Goal: Information Seeking & Learning: Learn about a topic

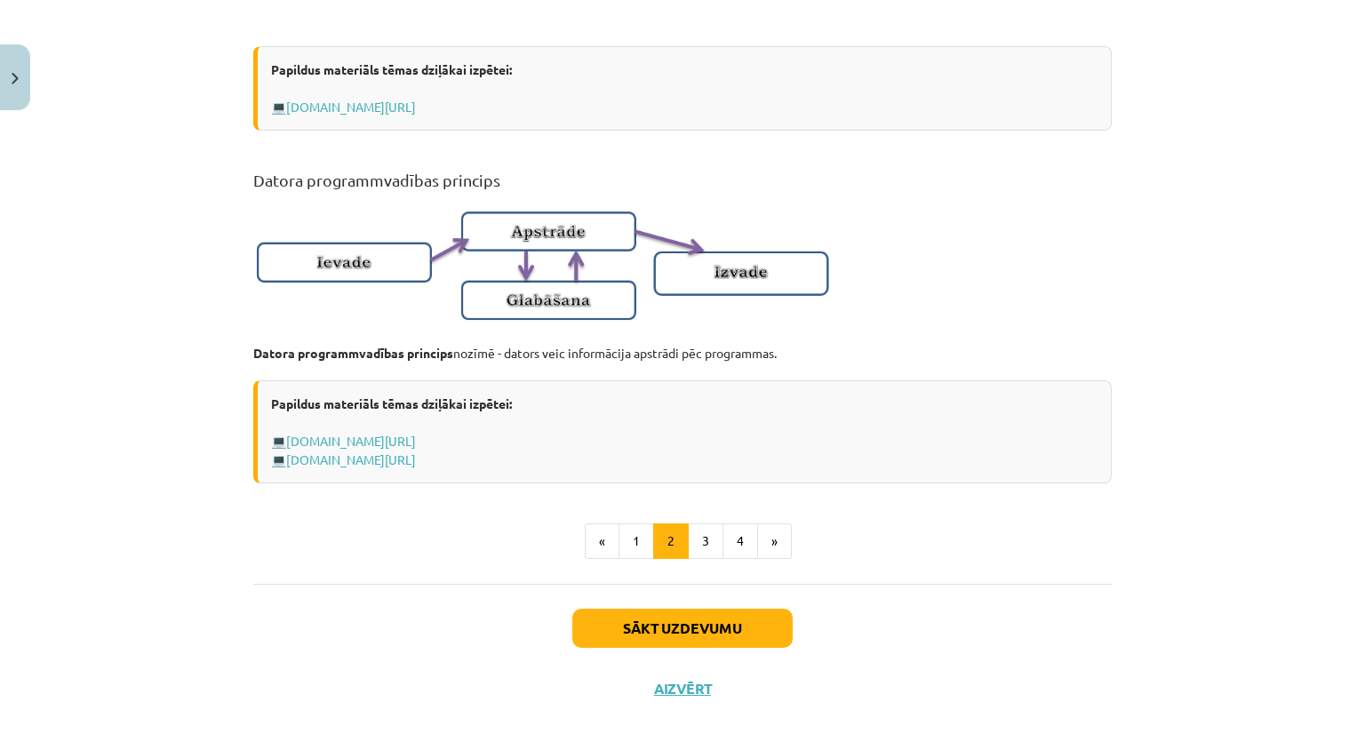
scroll to position [1101, 0]
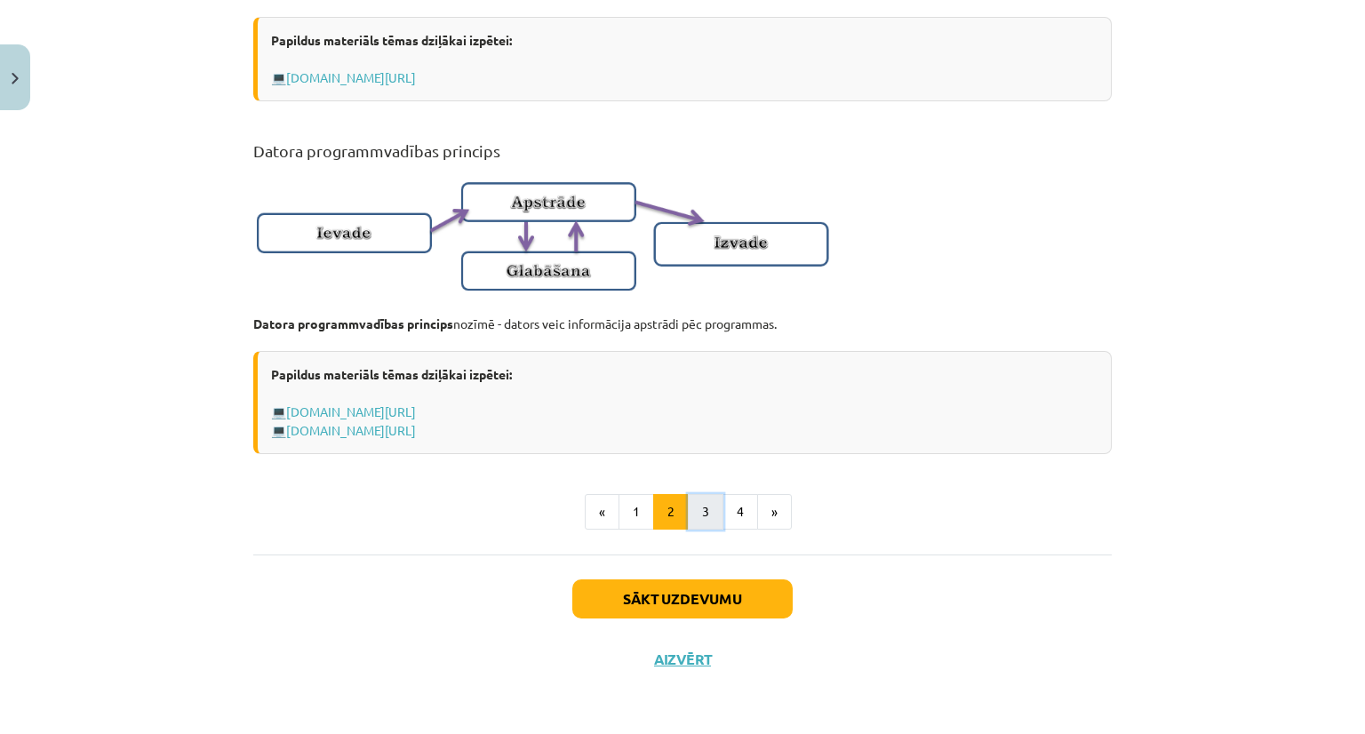
click at [711, 502] on button "3" at bounding box center [706, 512] width 36 height 36
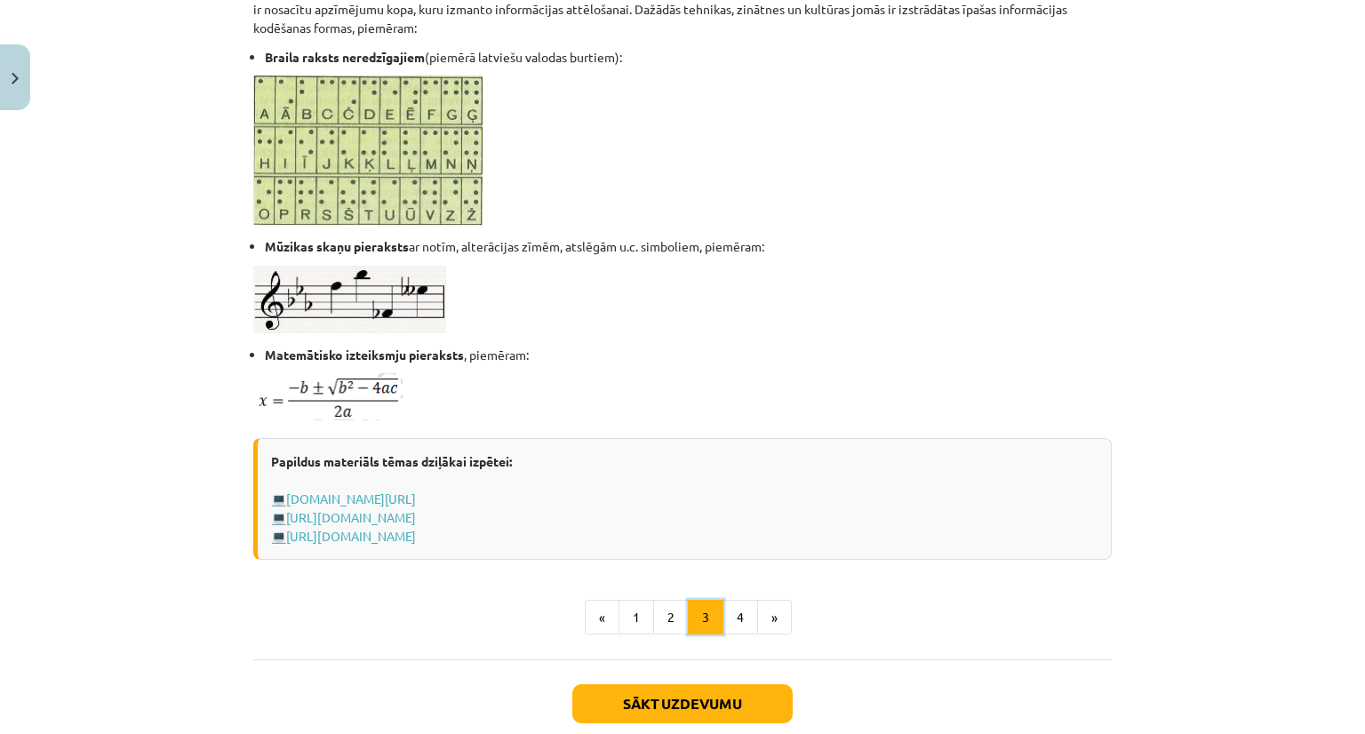
scroll to position [1028, 0]
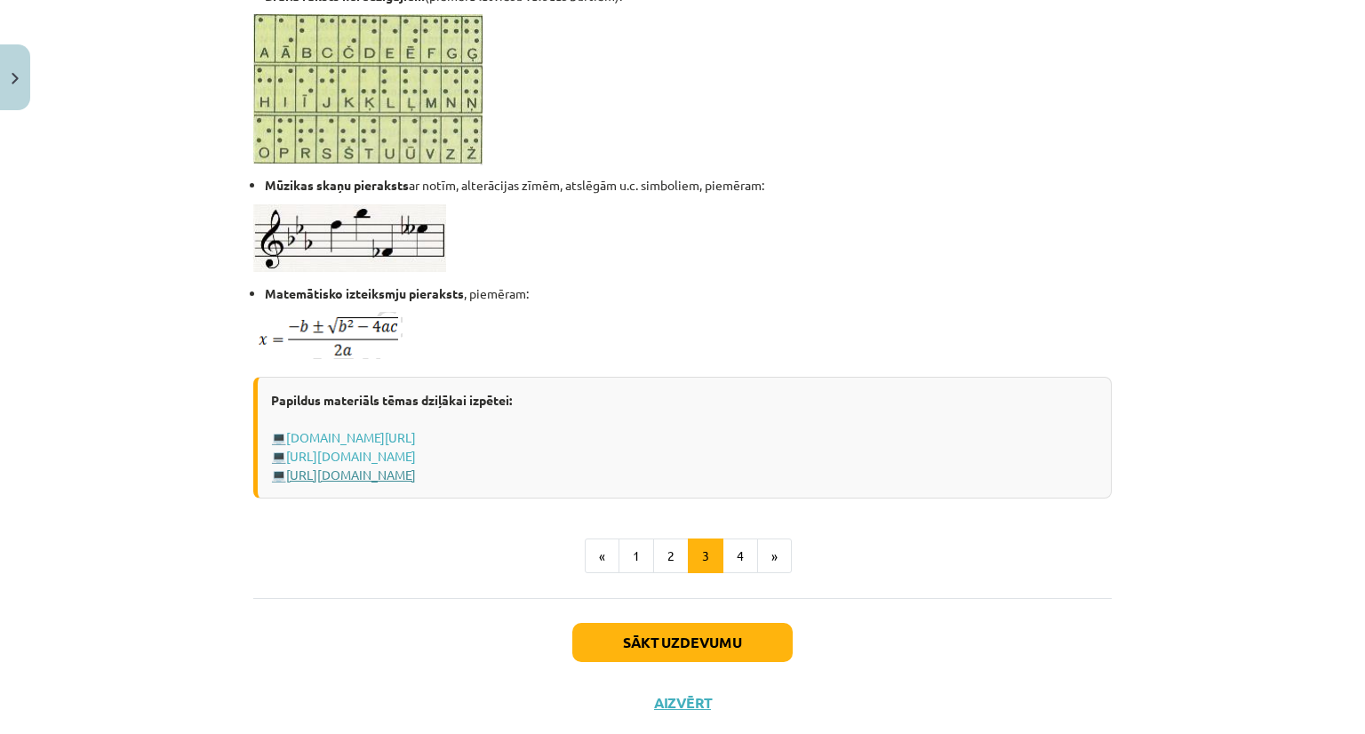
drag, startPoint x: 393, startPoint y: 459, endPoint x: 395, endPoint y: 468, distance: 9.1
click at [395, 468] on link "[URL][DOMAIN_NAME]" at bounding box center [351, 475] width 130 height 16
click at [301, 449] on link "[URL][DOMAIN_NAME]" at bounding box center [351, 456] width 130 height 16
click at [724, 552] on button "4" at bounding box center [740, 556] width 36 height 36
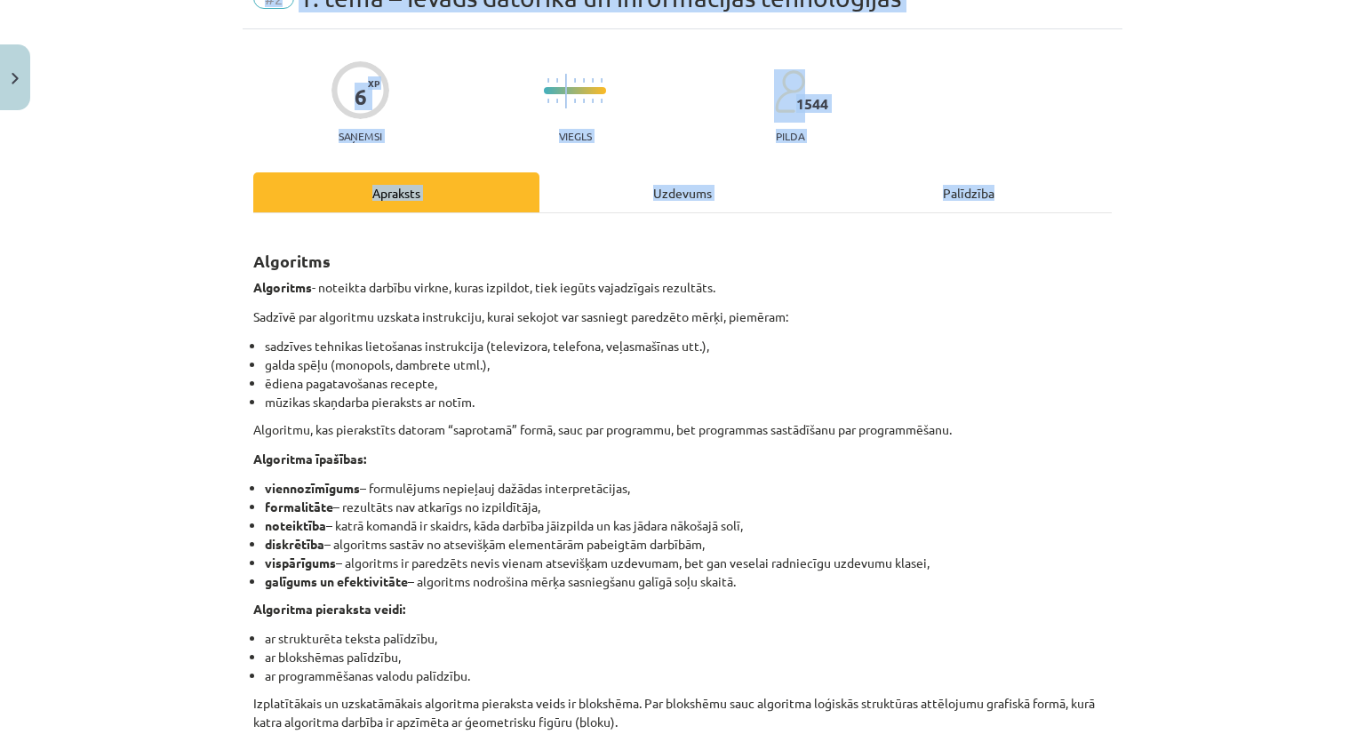
scroll to position [617, 0]
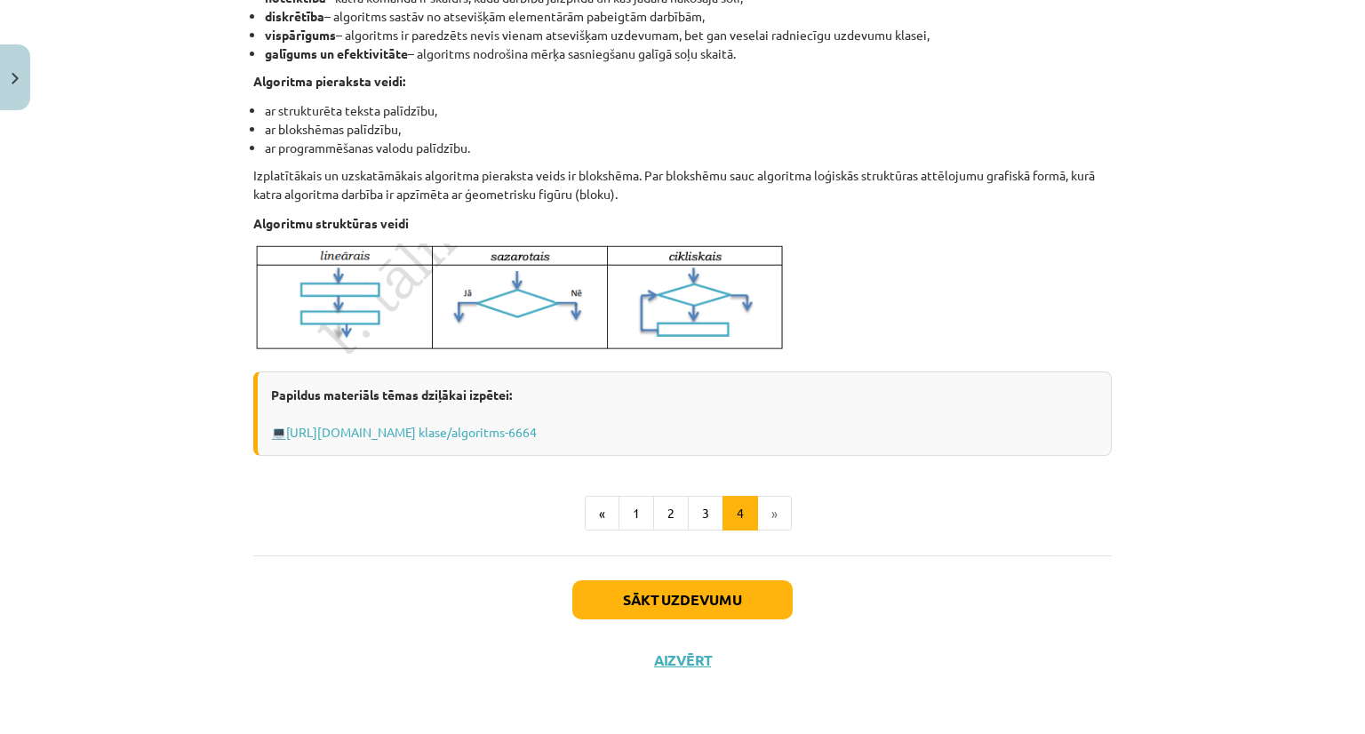
drag, startPoint x: 245, startPoint y: 257, endPoint x: 677, endPoint y: 430, distance: 465.3
click at [677, 430] on div "6 XP Saņemsi Viegls 1544 pilda Apraksts Uzdevums Palīdzība Algoritms Algoritms …" at bounding box center [683, 96] width 880 height 1189
copy div "Loremipsu Dolorsita - consecte adipisc elitse, doeiu temporin, utla etdolo magn…"
click at [355, 496] on ul "« 1 2 3 4 »" at bounding box center [682, 514] width 858 height 36
click at [355, 436] on link "[URL][DOMAIN_NAME] klase/algoritms-6664" at bounding box center [411, 432] width 251 height 16
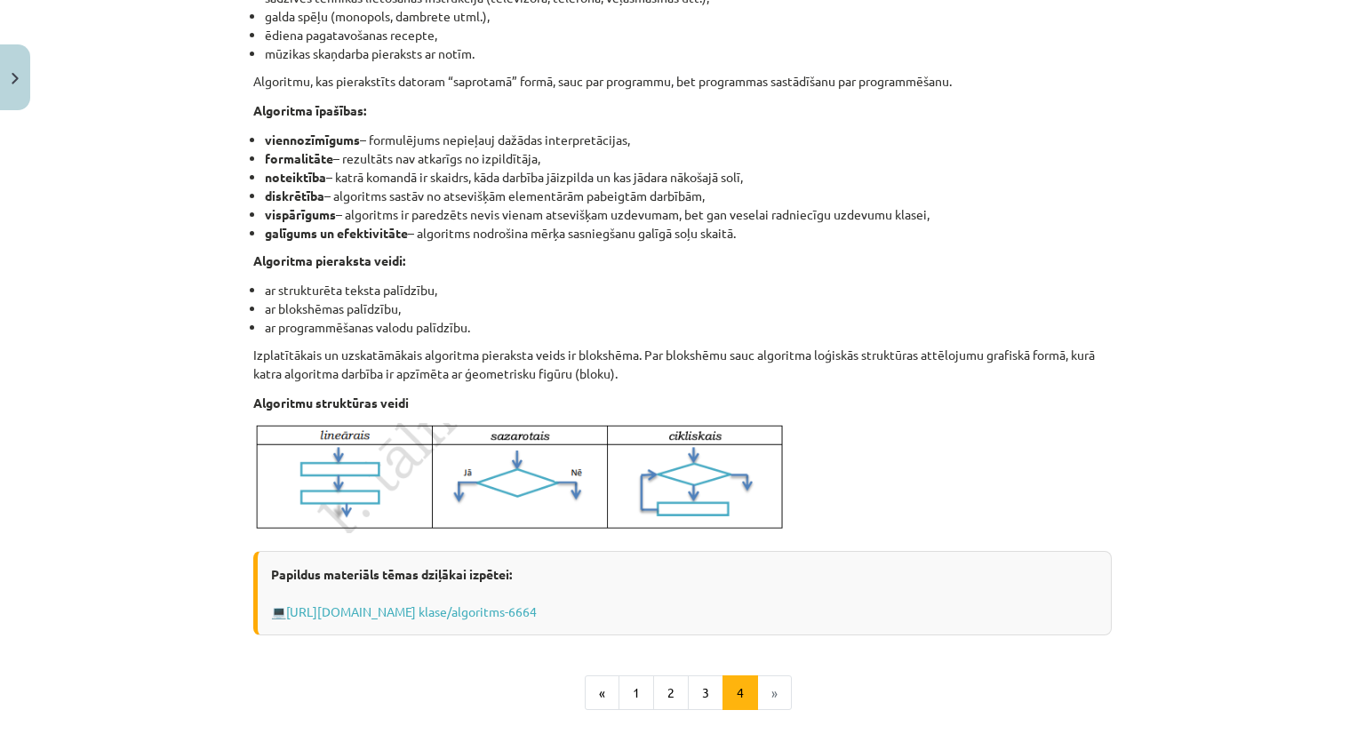
scroll to position [444, 0]
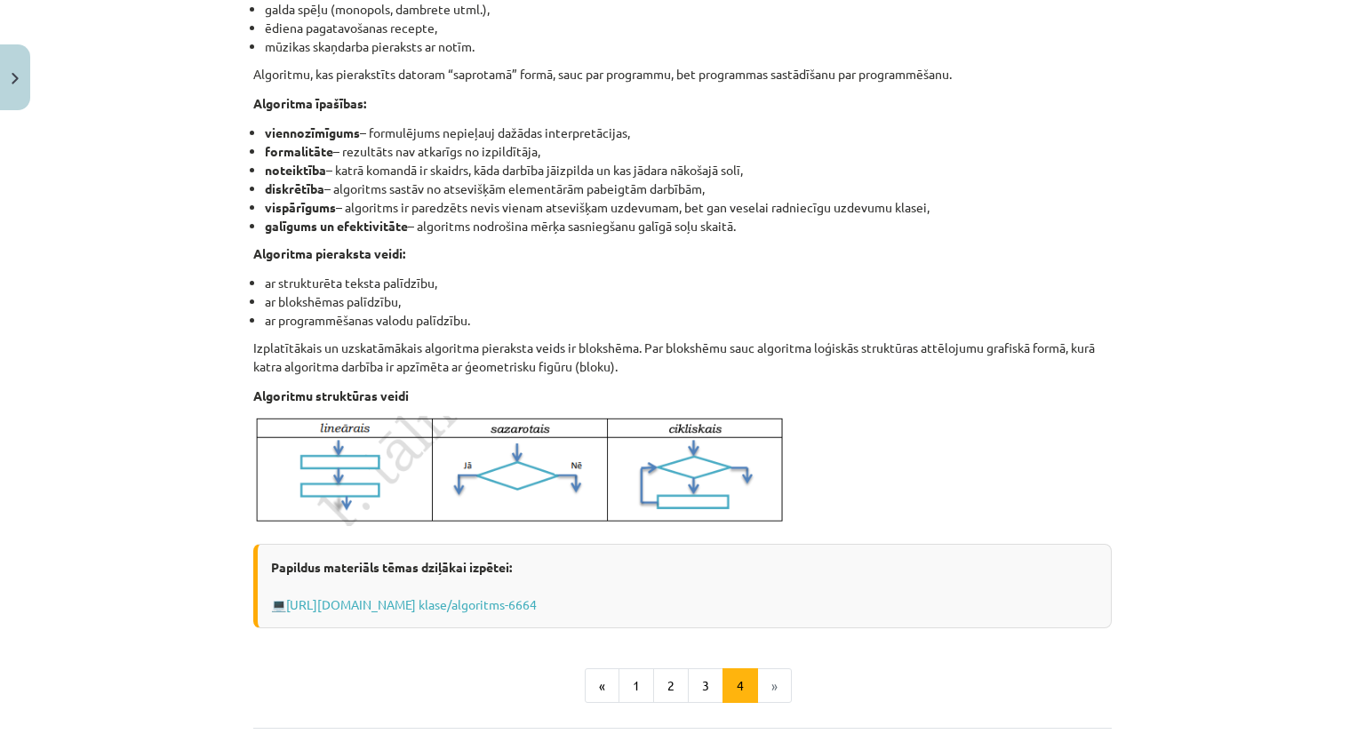
click at [762, 694] on li "»" at bounding box center [775, 686] width 34 height 36
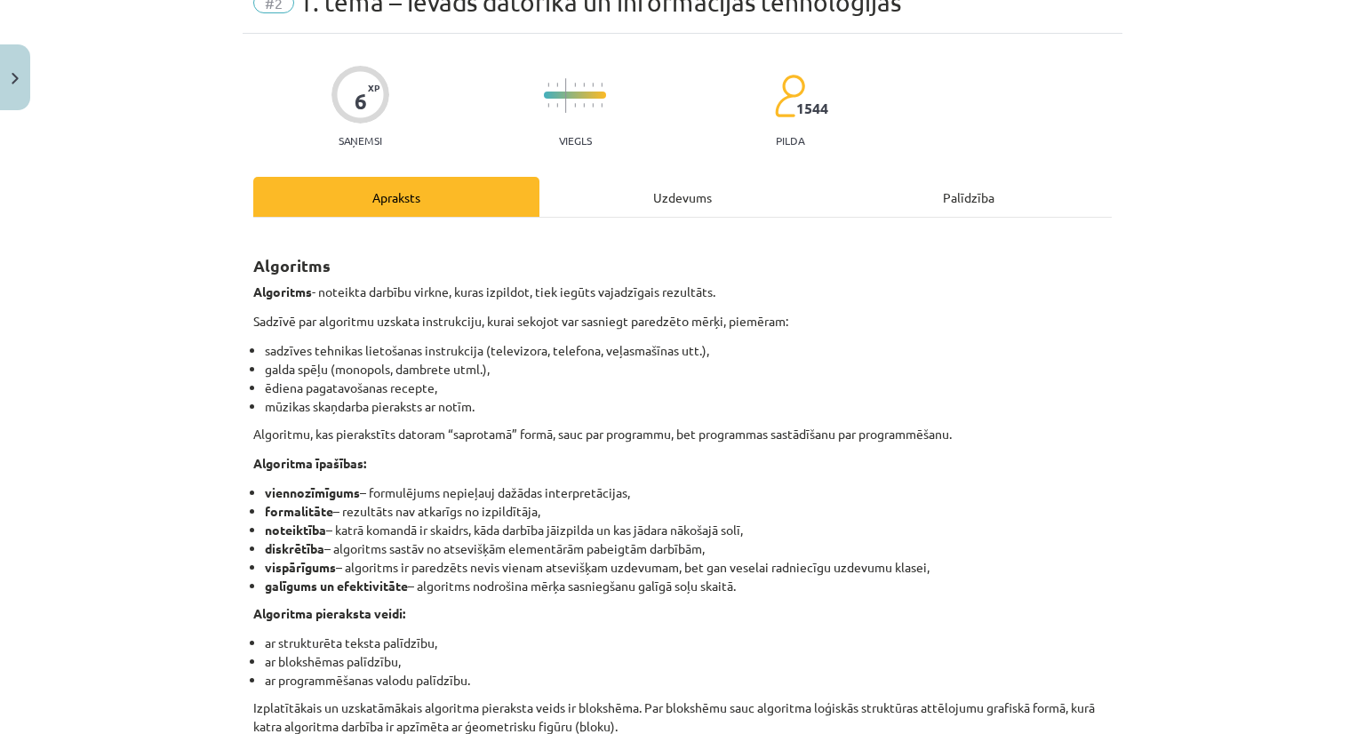
scroll to position [0, 0]
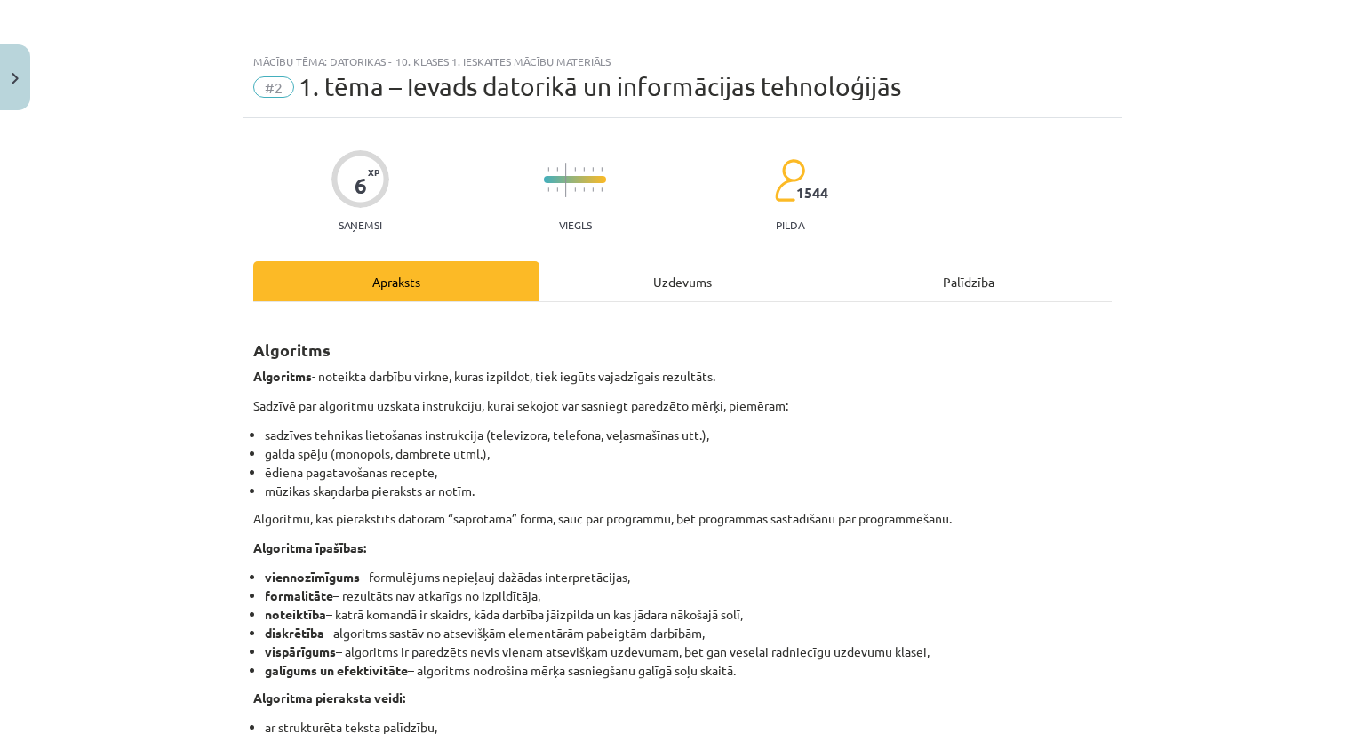
click at [661, 293] on div "Uzdevums" at bounding box center [682, 281] width 286 height 40
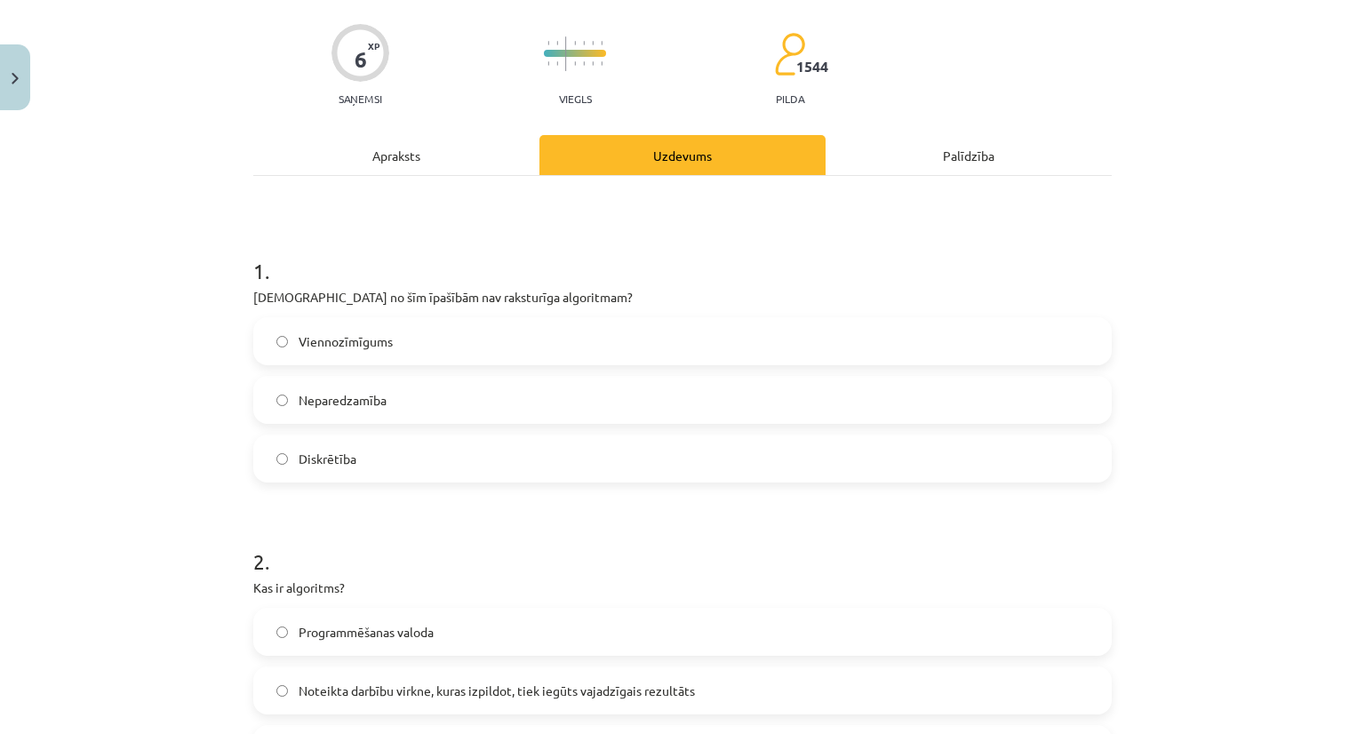
scroll to position [133, 0]
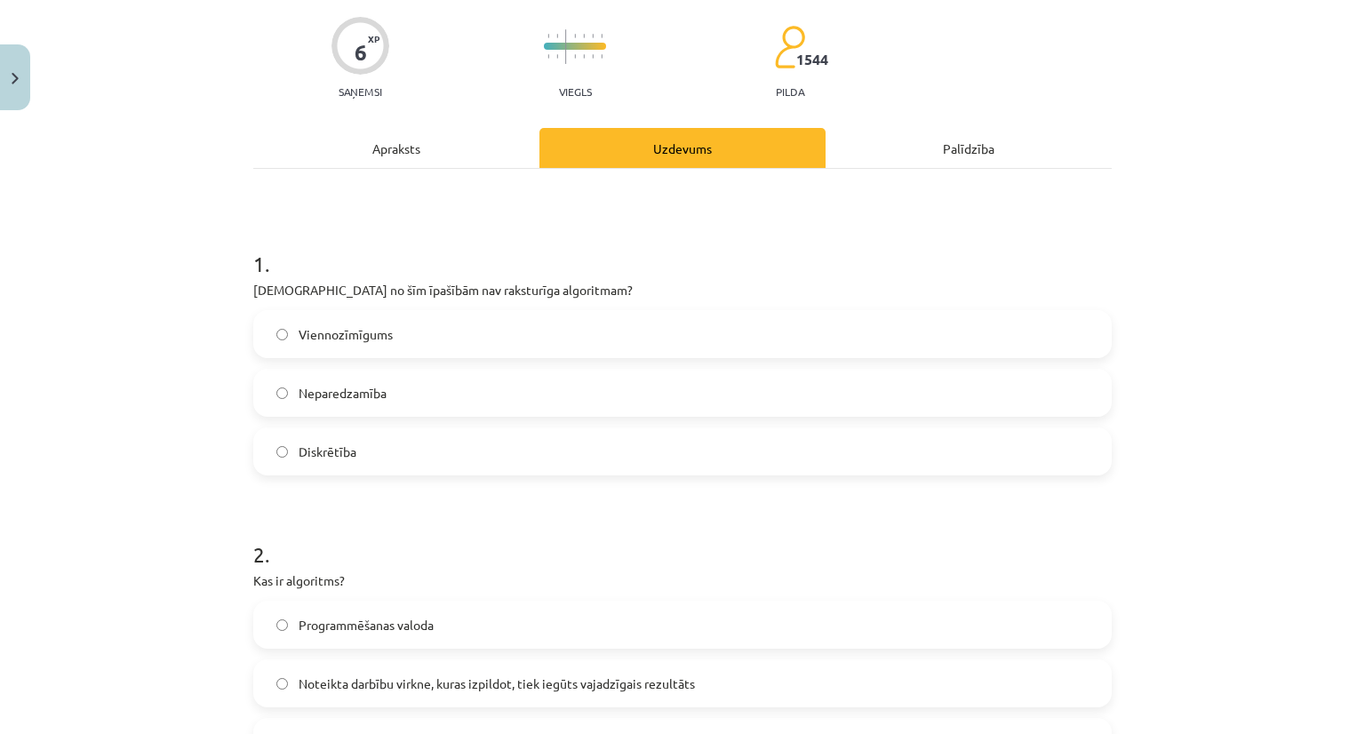
click at [379, 161] on div "Apraksts" at bounding box center [396, 148] width 286 height 40
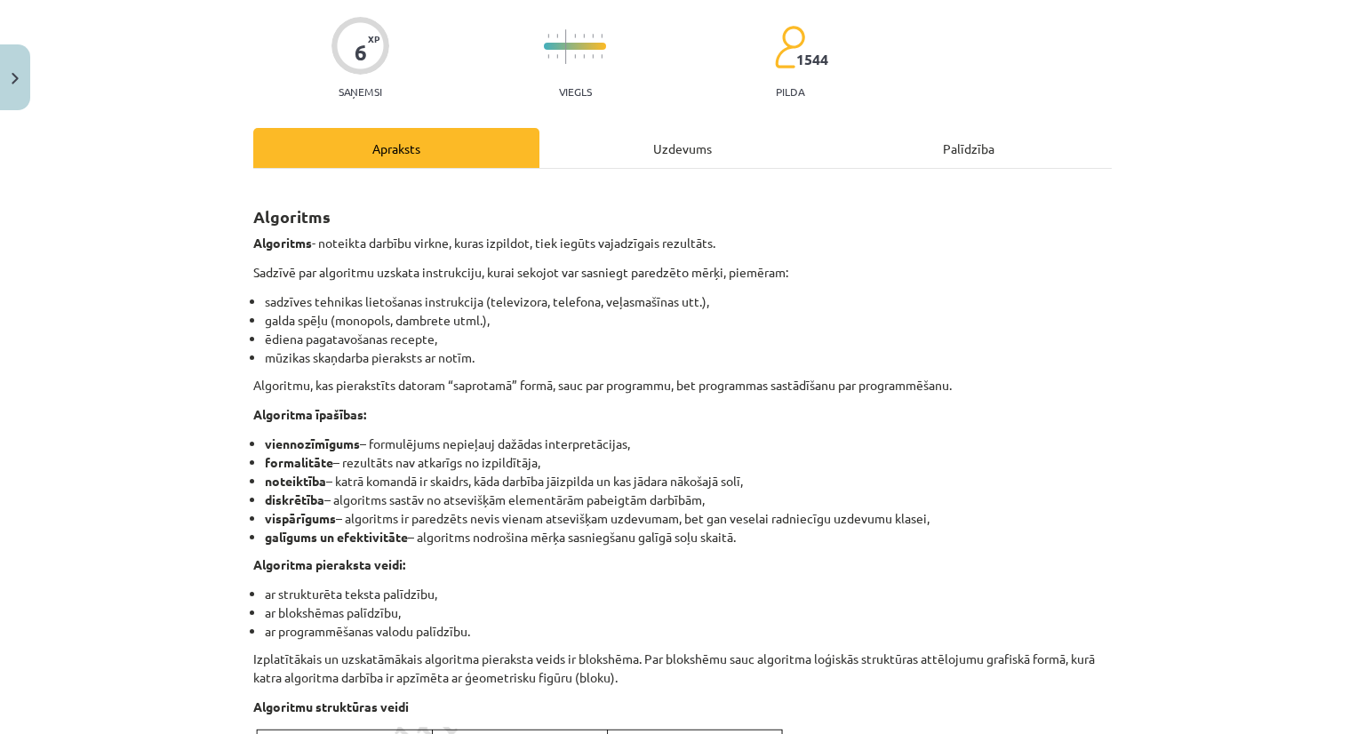
scroll to position [44, 0]
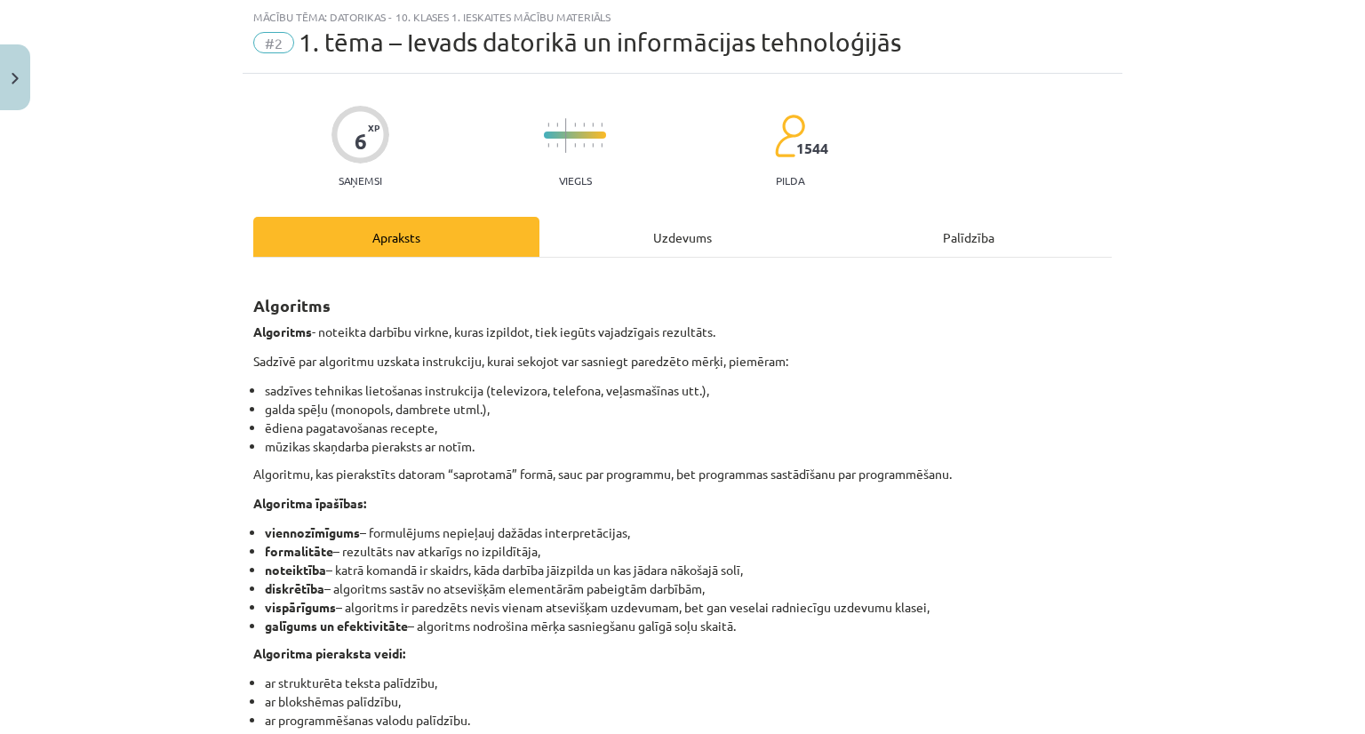
click at [675, 230] on div "Uzdevums" at bounding box center [682, 237] width 286 height 40
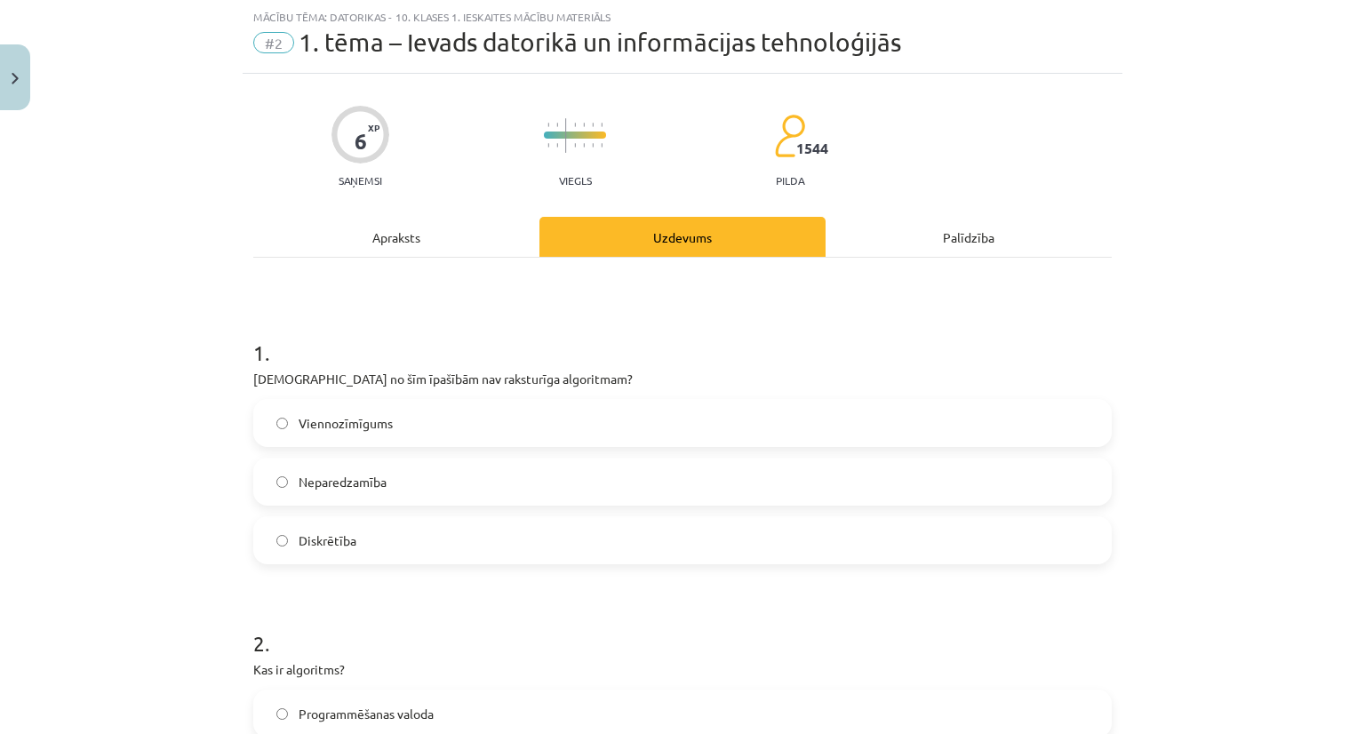
click at [361, 487] on span "Neparedzamība" at bounding box center [343, 482] width 88 height 19
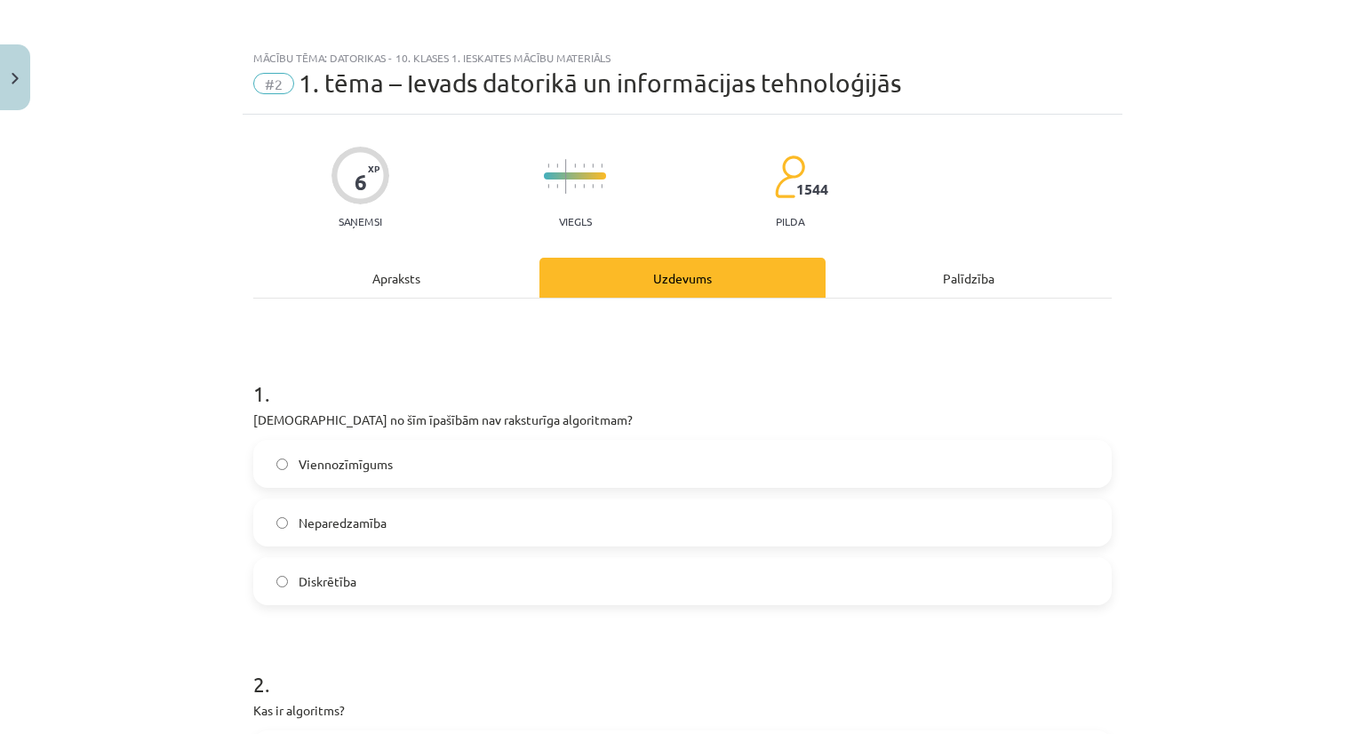
scroll to position [0, 0]
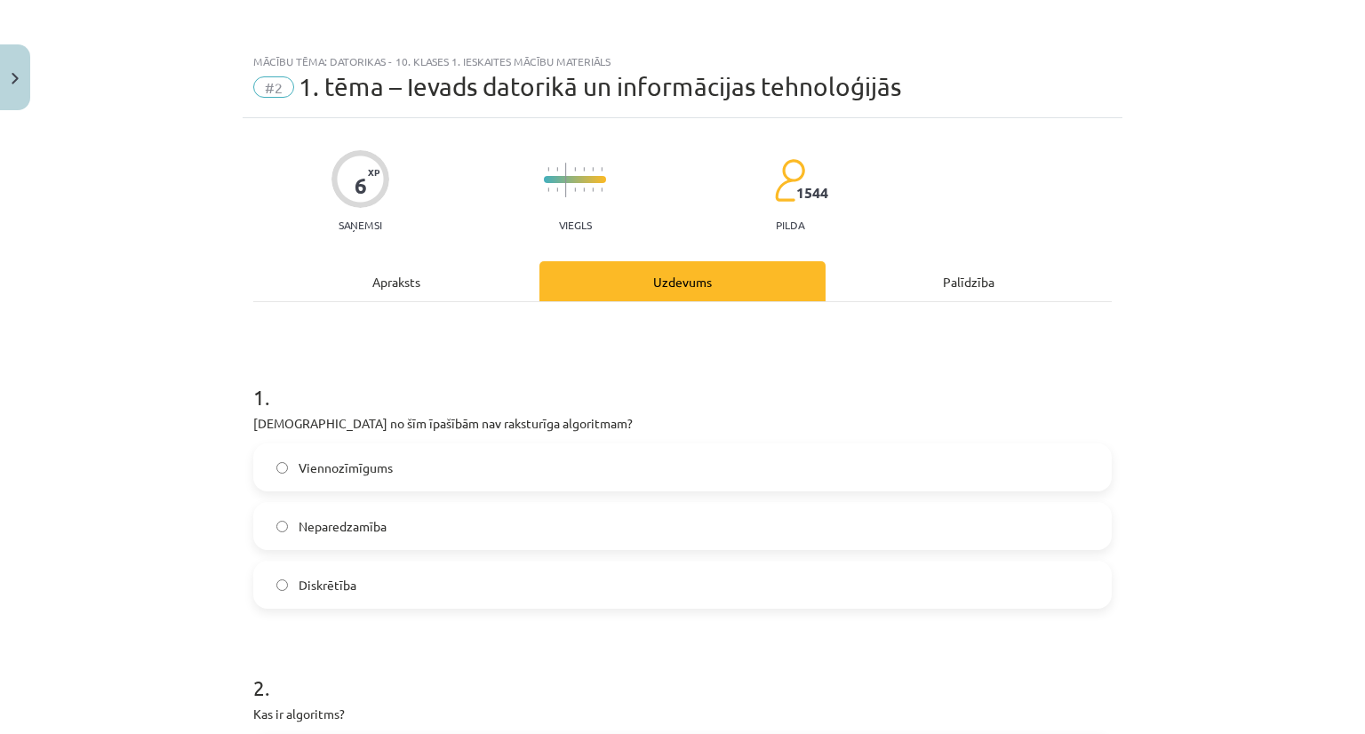
click at [344, 296] on div "Apraksts" at bounding box center [396, 281] width 286 height 40
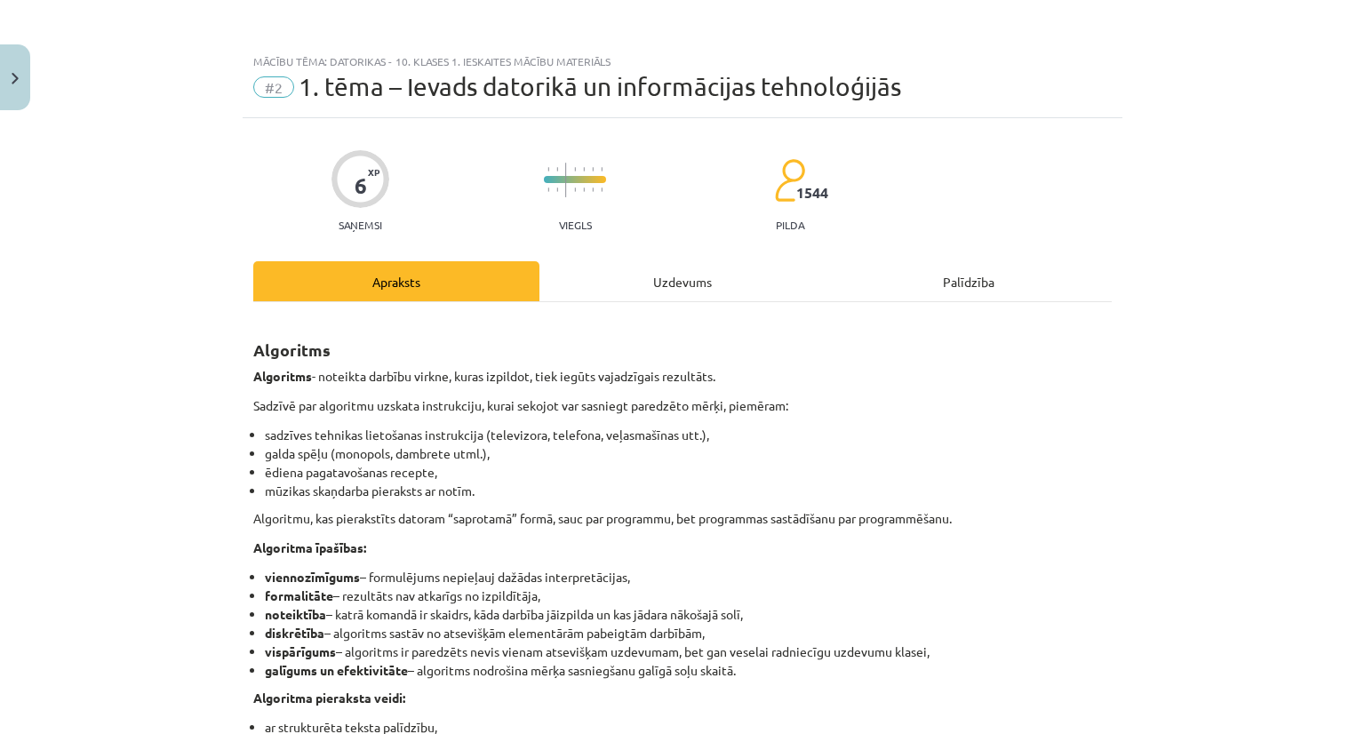
scroll to position [44, 0]
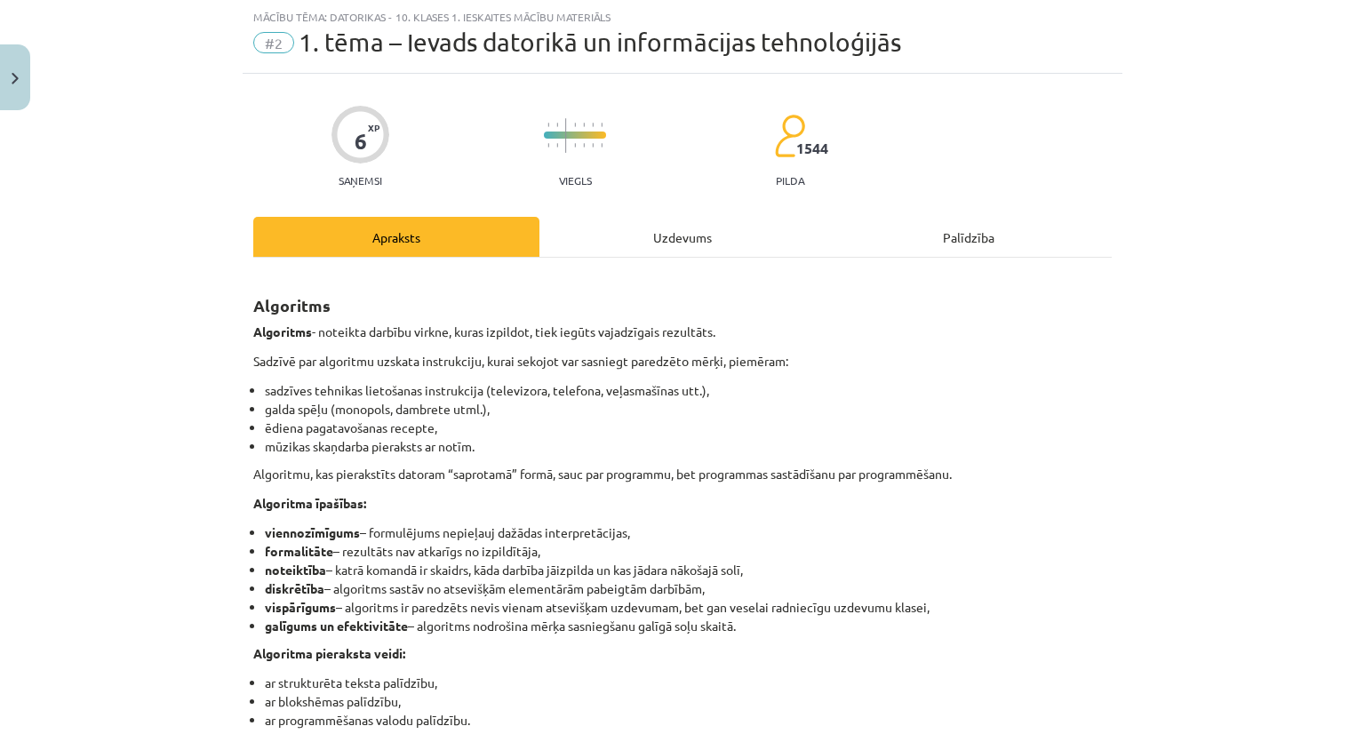
click at [643, 233] on div "Uzdevums" at bounding box center [682, 237] width 286 height 40
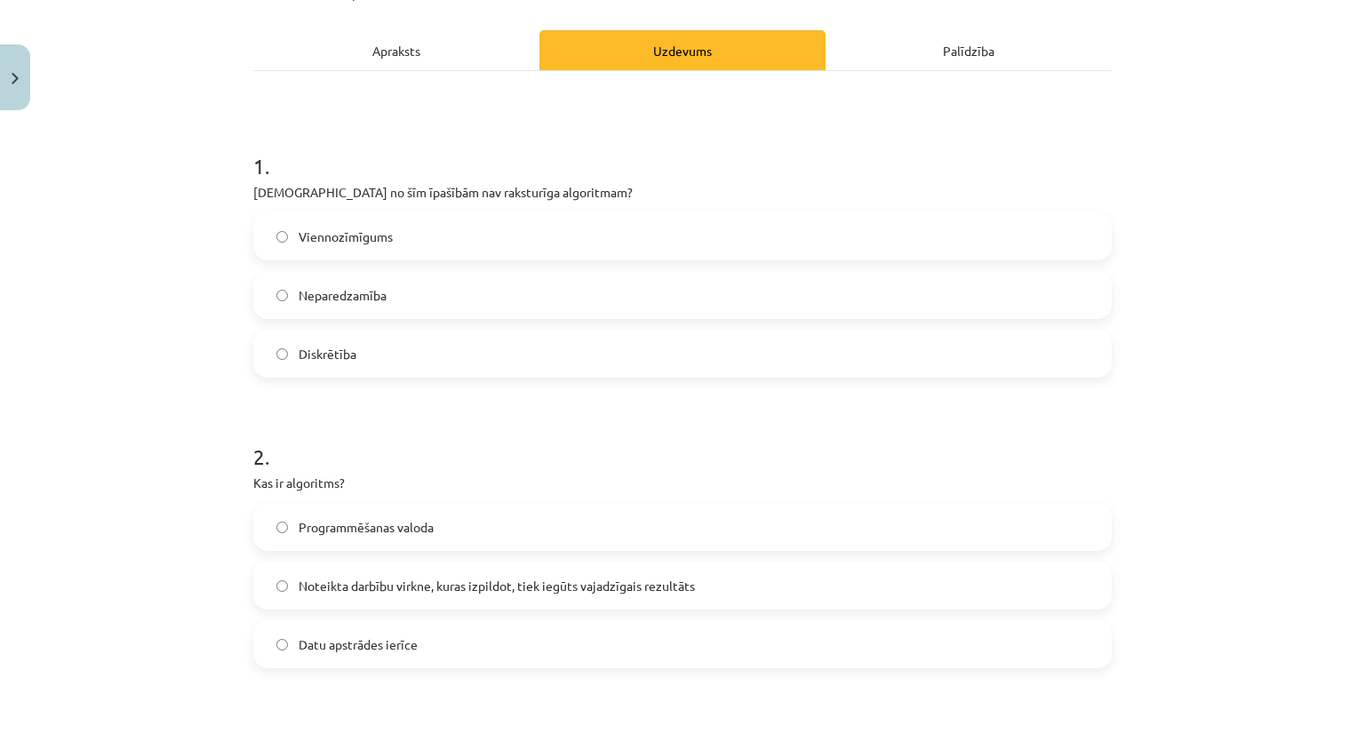
scroll to position [311, 0]
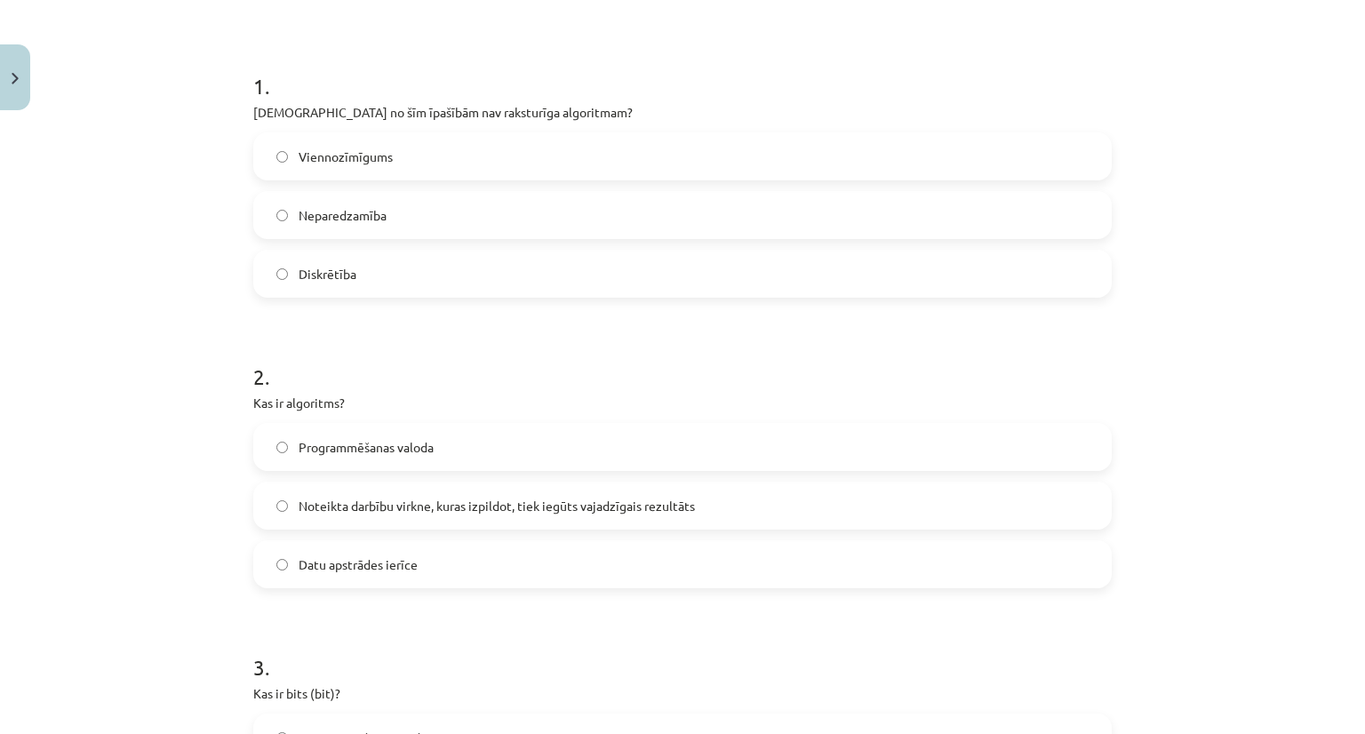
click at [441, 491] on label "Noteikta darbību virkne, kuras izpildot, tiek iegūts vajadzīgais rezultāts" at bounding box center [682, 505] width 855 height 44
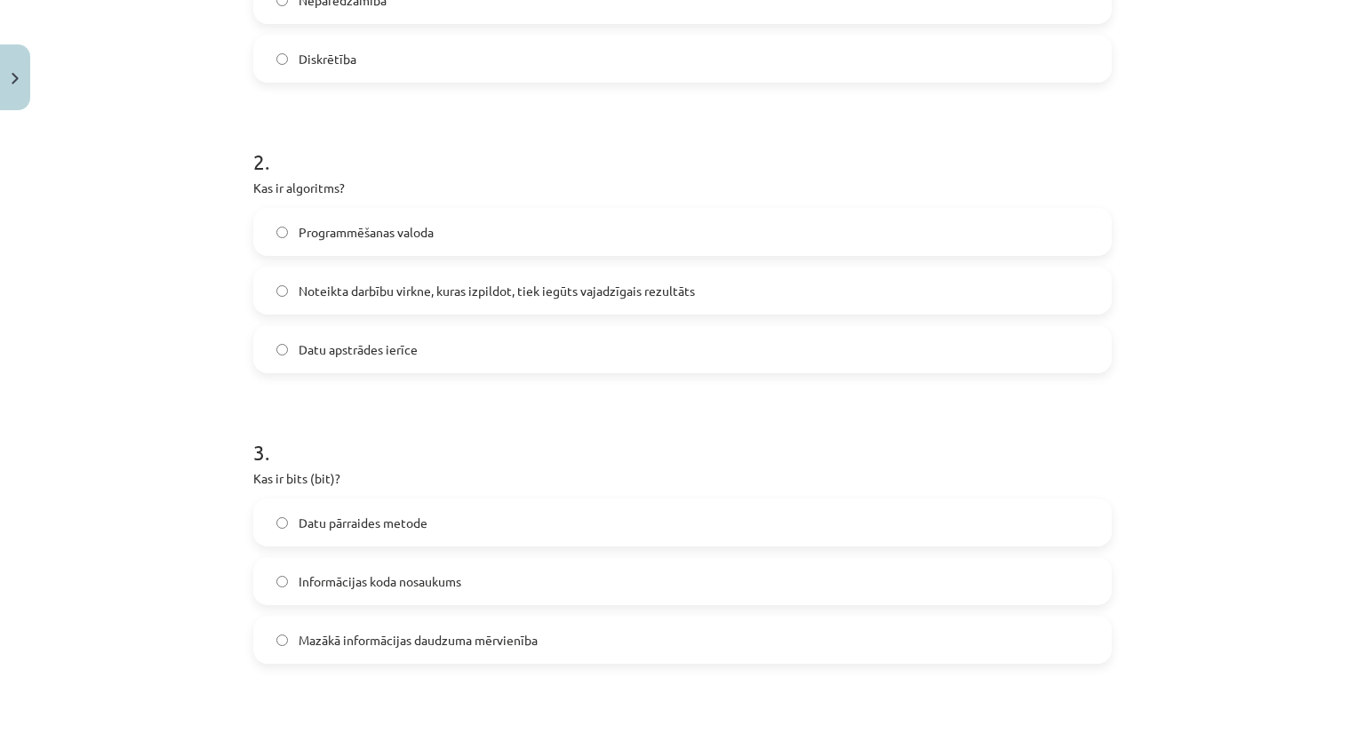
scroll to position [666, 0]
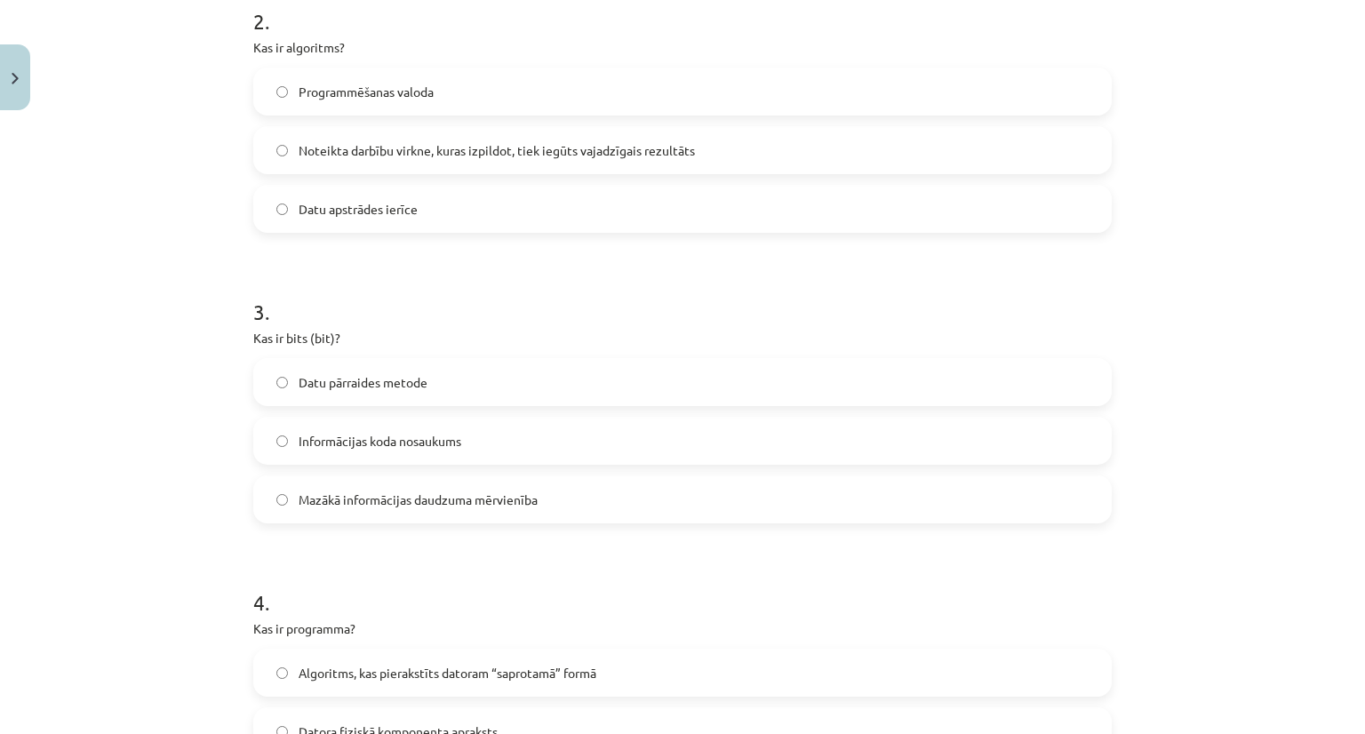
click at [371, 485] on label "Mazākā informācijas daudzuma mērvienība" at bounding box center [682, 499] width 855 height 44
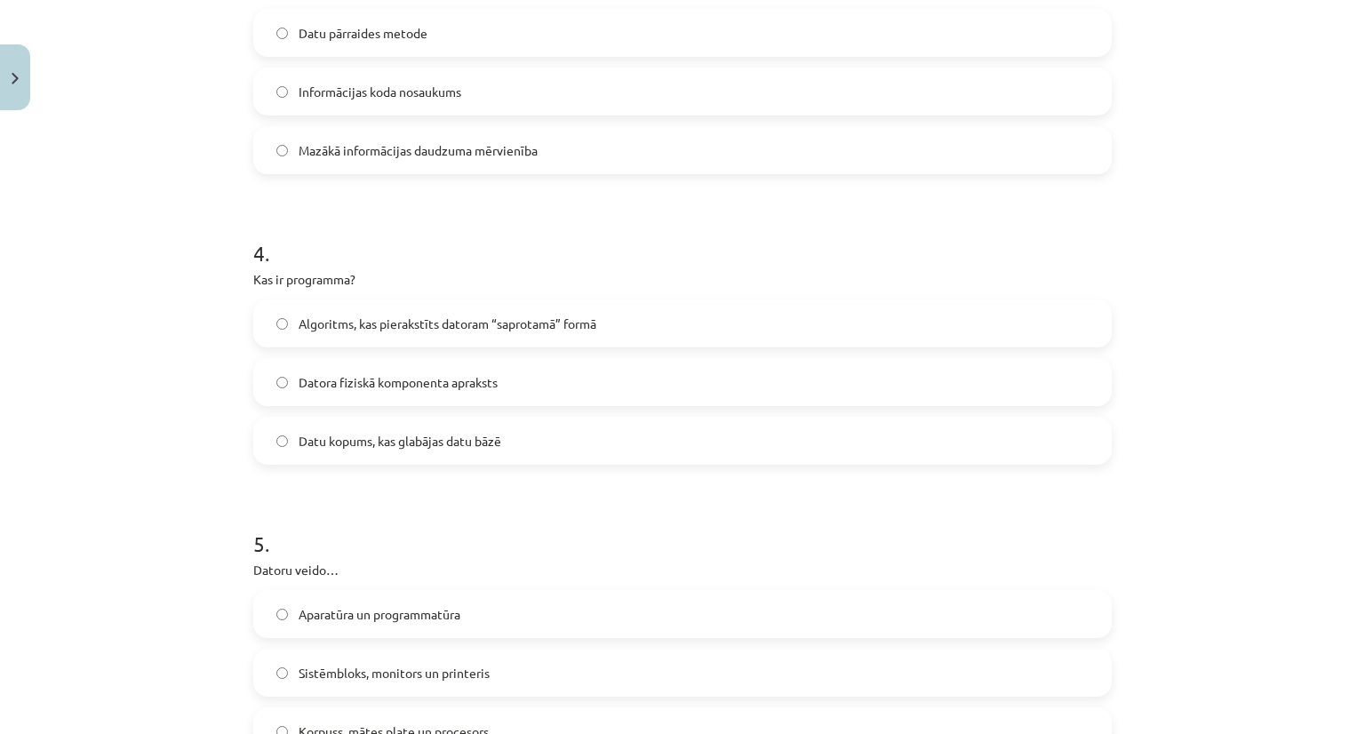
scroll to position [1022, 0]
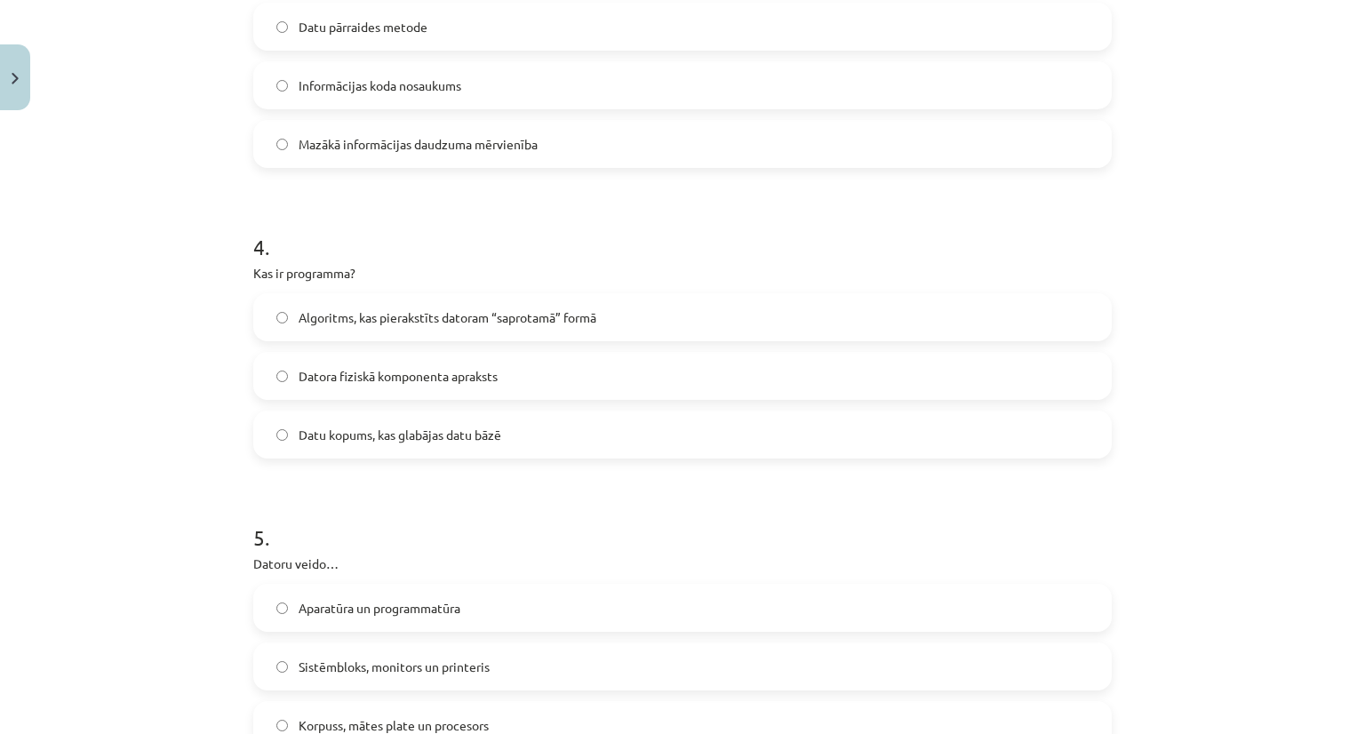
click at [308, 338] on label "Algoritms, kas pierakstīts datoram “saprotamā” formā" at bounding box center [682, 317] width 855 height 44
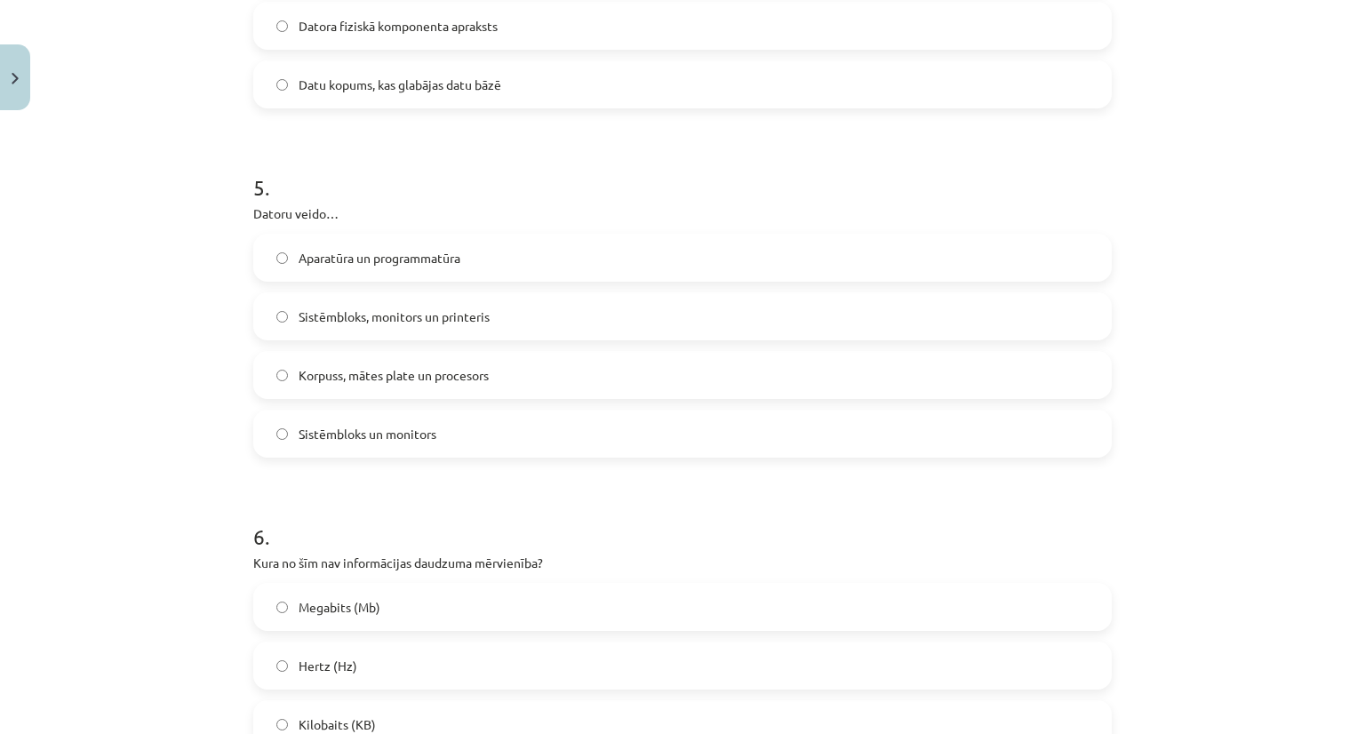
scroll to position [1377, 0]
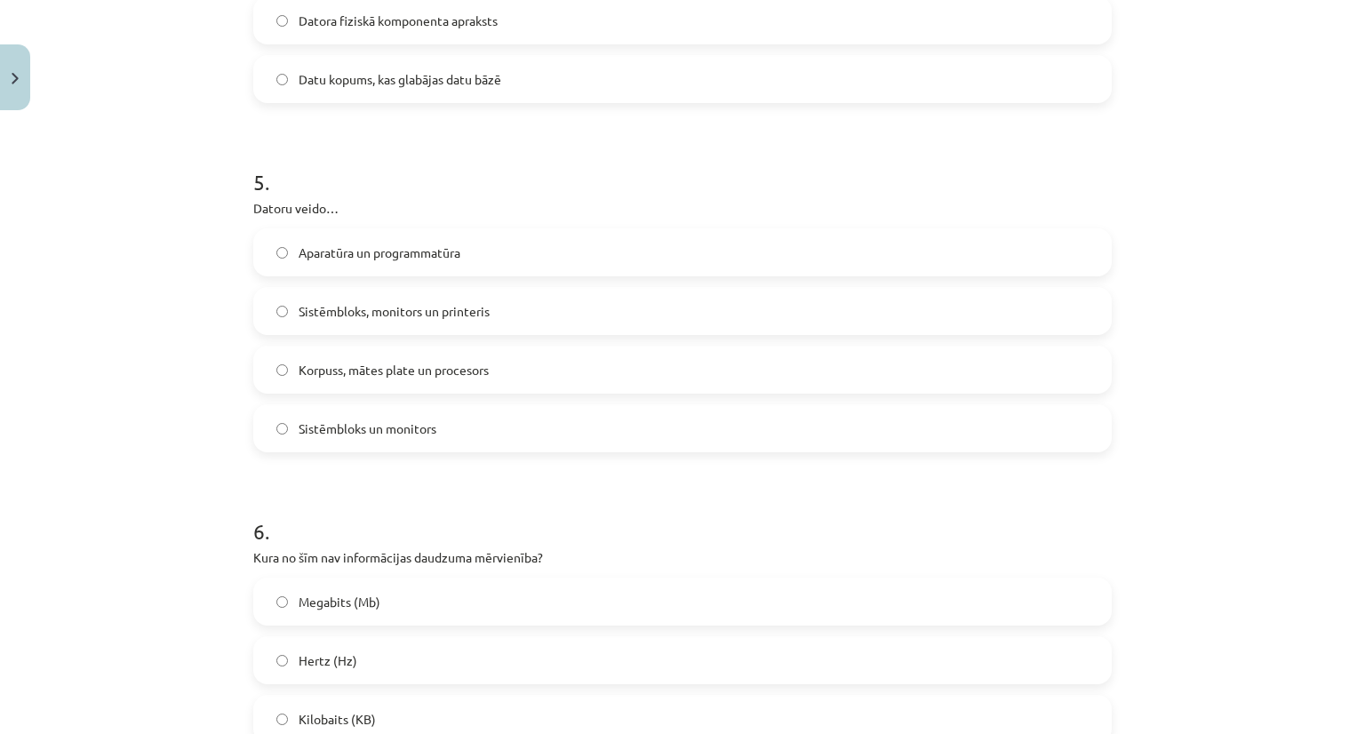
click at [344, 366] on span "Korpuss, mātes plate un procesors" at bounding box center [394, 370] width 190 height 19
click at [347, 427] on span "Sistēmbloks un monitors" at bounding box center [368, 428] width 138 height 19
click at [339, 381] on label "Korpuss, mātes plate un procesors" at bounding box center [682, 369] width 855 height 44
click at [345, 428] on span "Sistēmbloks un monitors" at bounding box center [368, 428] width 138 height 19
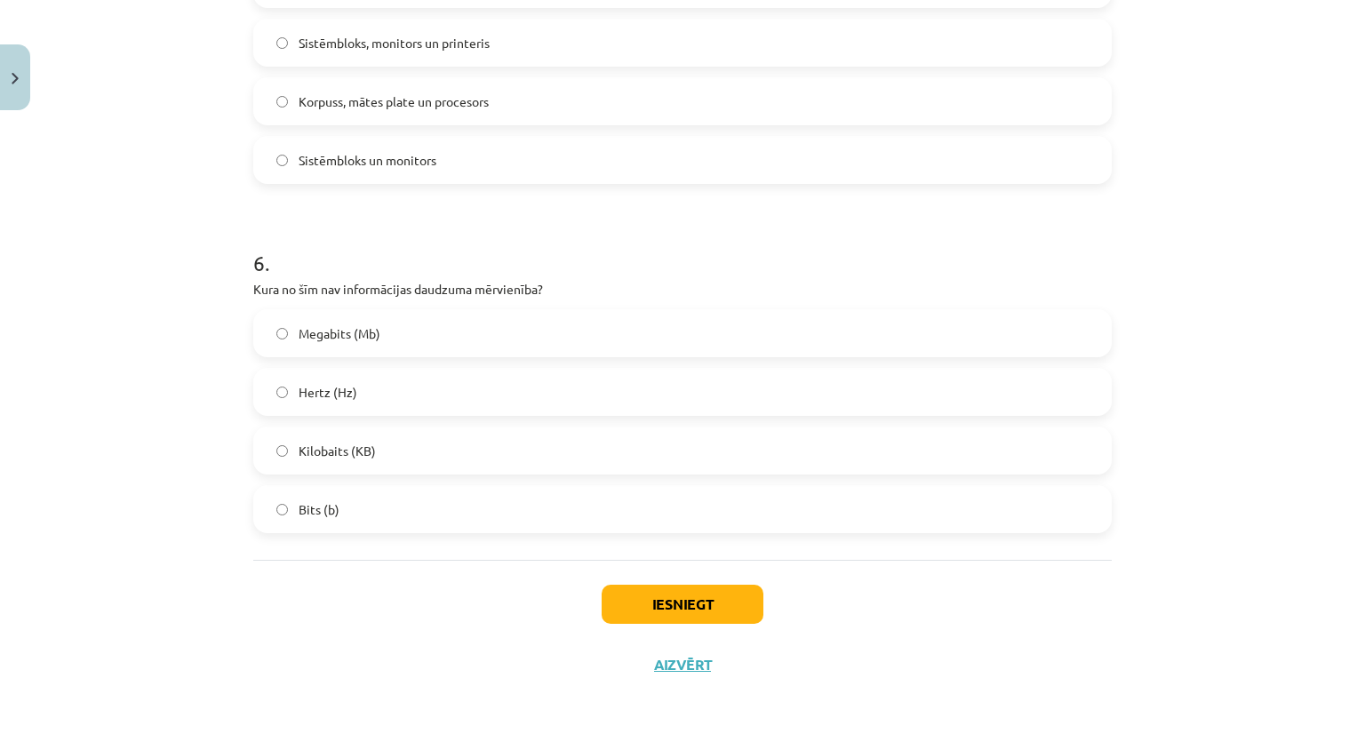
scroll to position [1650, 0]
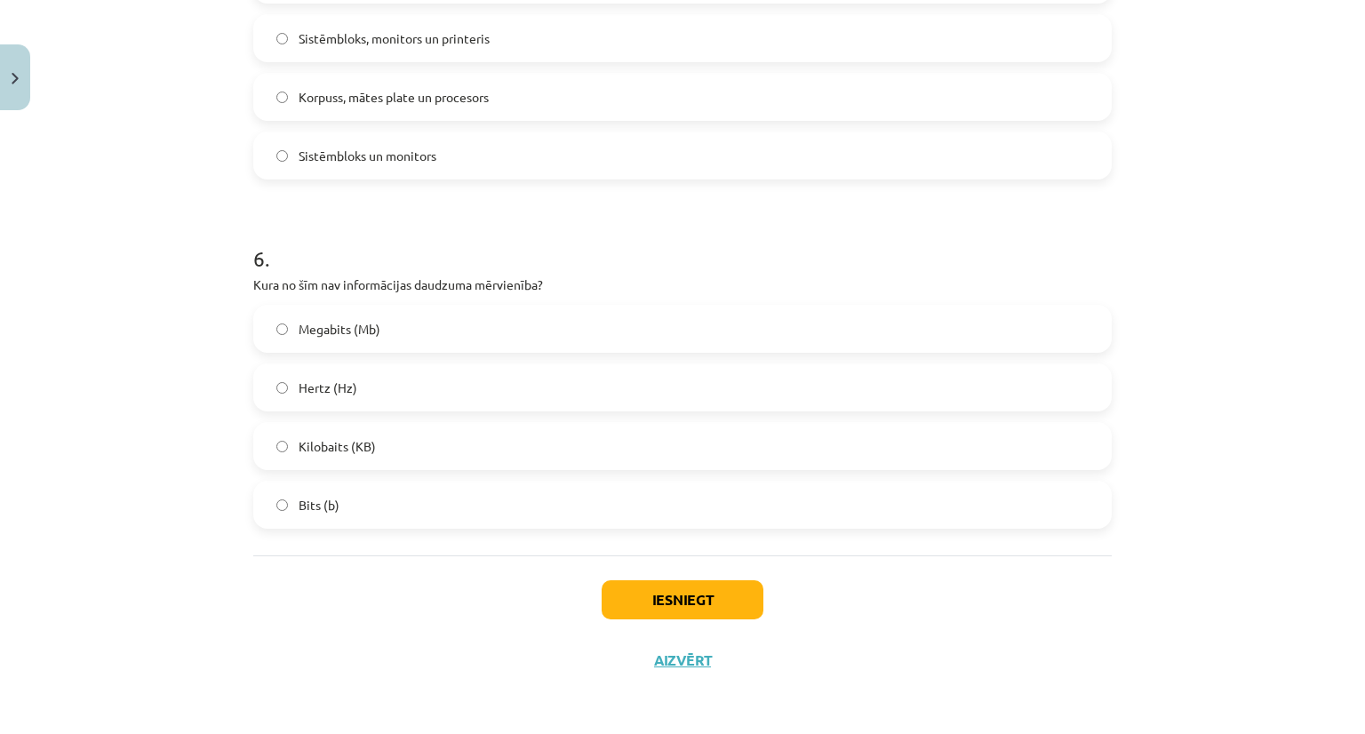
click at [339, 387] on span "Hertz (Hz)" at bounding box center [328, 388] width 59 height 19
click at [661, 605] on button "Iesniegt" at bounding box center [683, 599] width 162 height 39
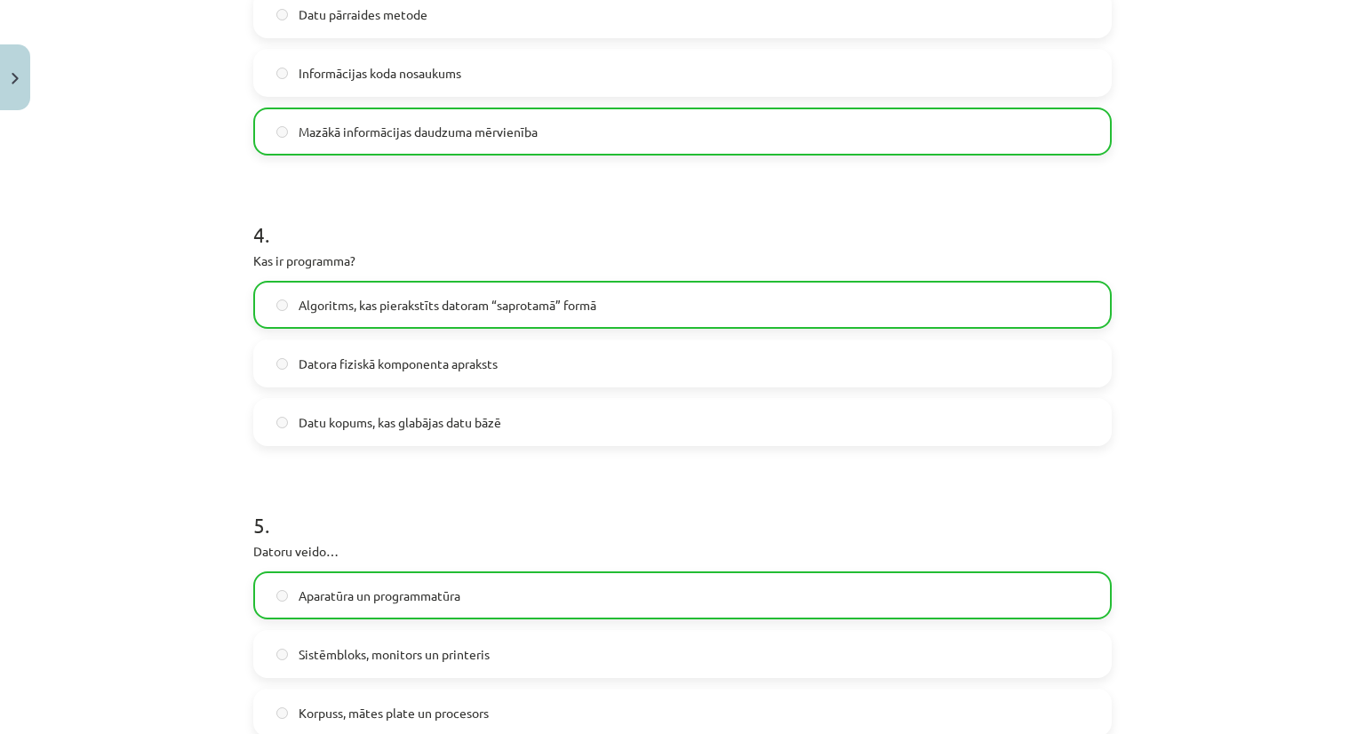
scroll to position [1706, 0]
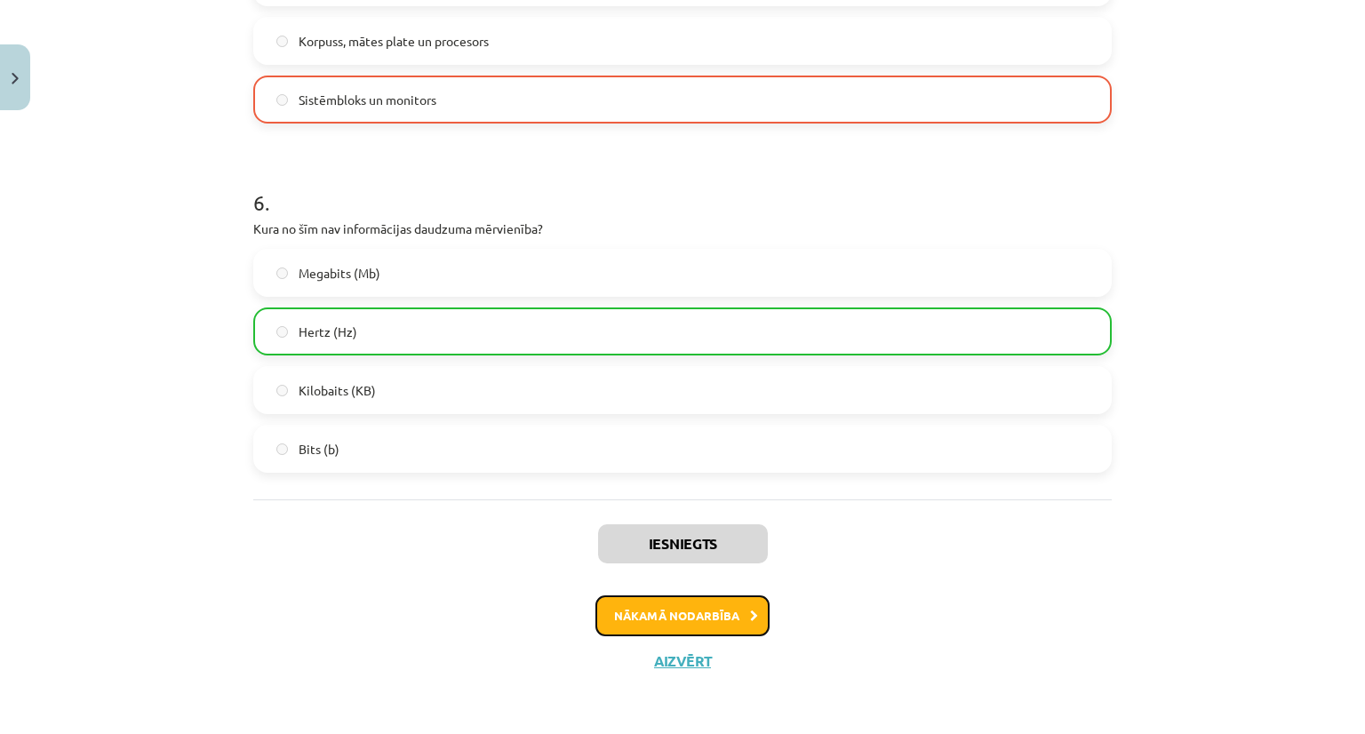
click at [658, 620] on button "Nākamā nodarbība" at bounding box center [682, 615] width 174 height 41
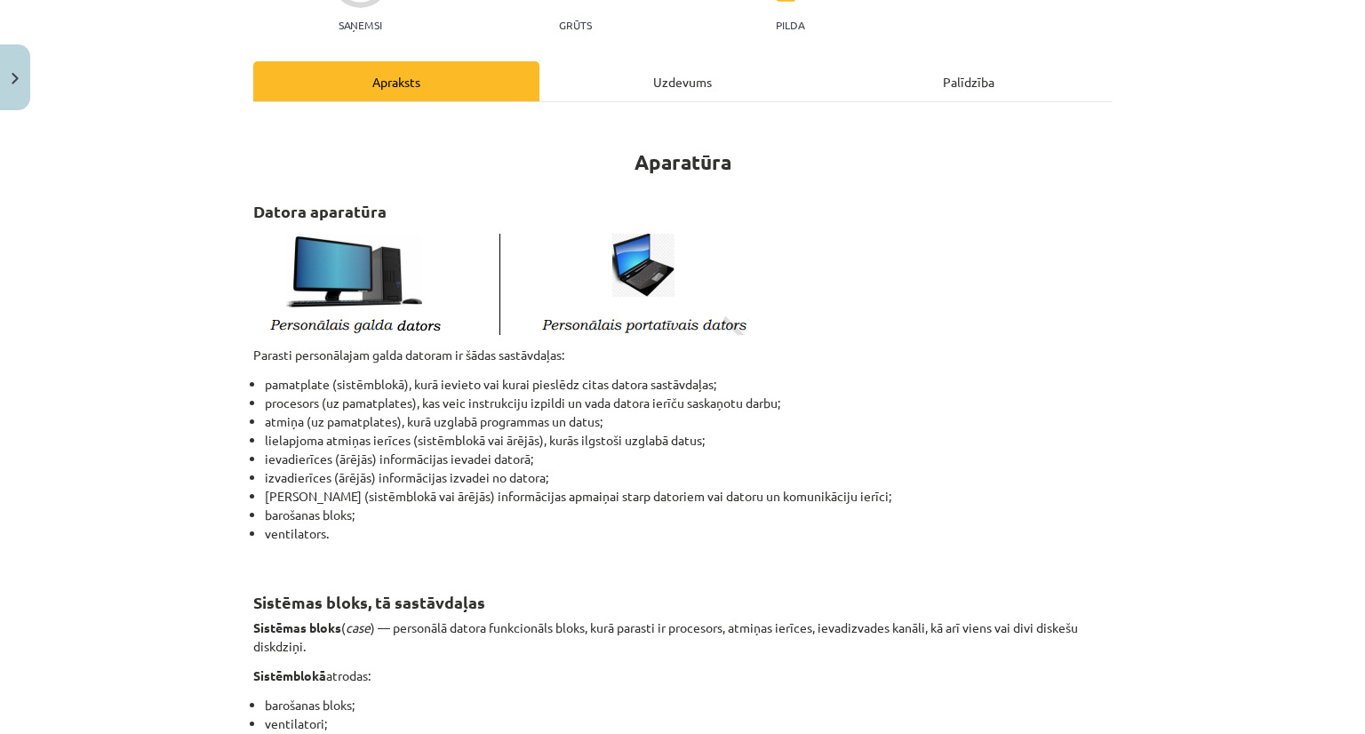
scroll to position [178, 0]
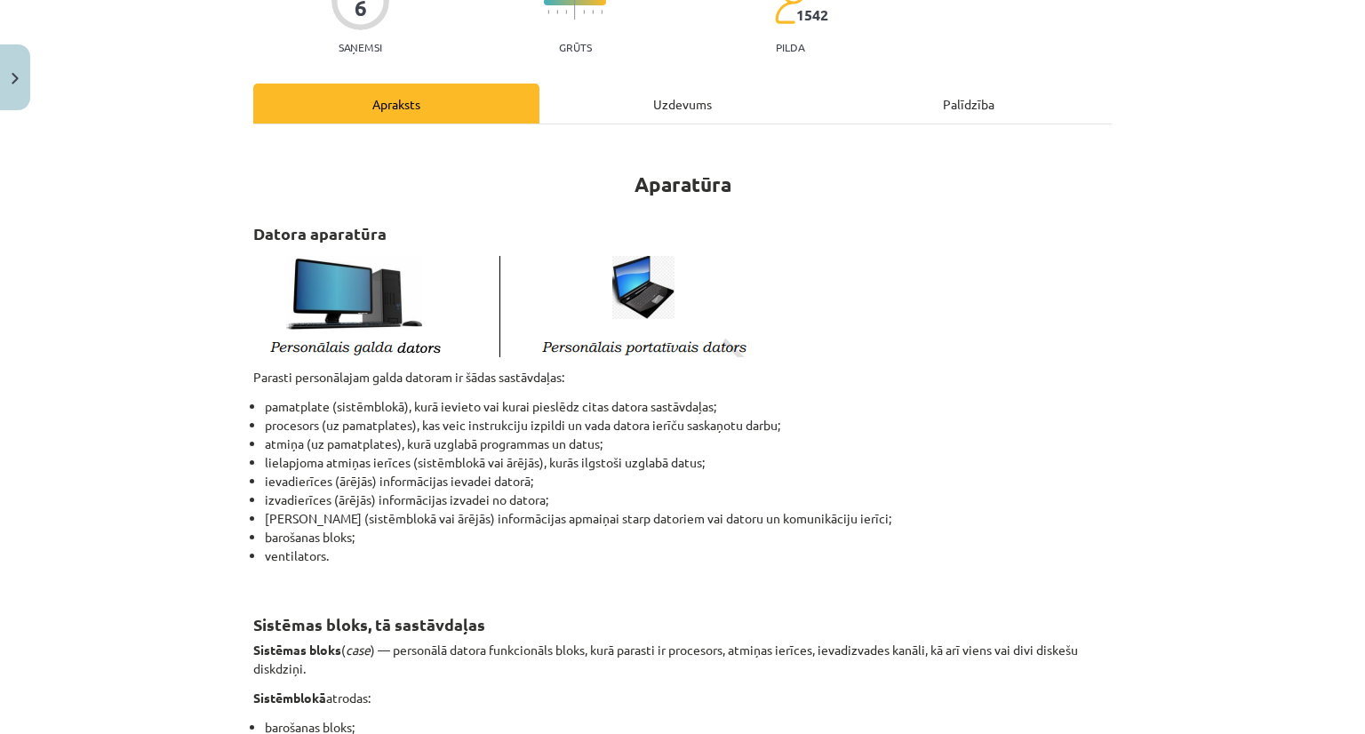
click at [700, 97] on div "Uzdevums" at bounding box center [682, 104] width 286 height 40
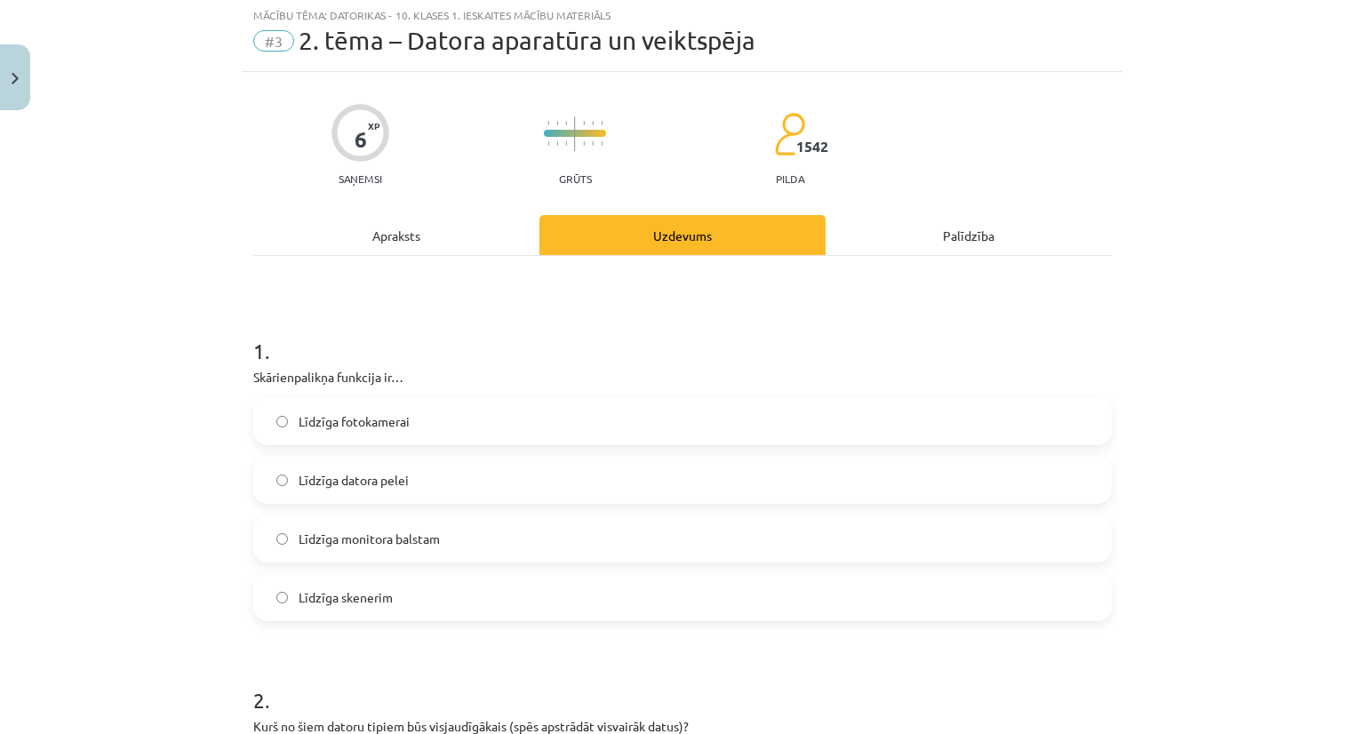
scroll to position [44, 0]
click at [378, 250] on div "Apraksts" at bounding box center [396, 237] width 286 height 40
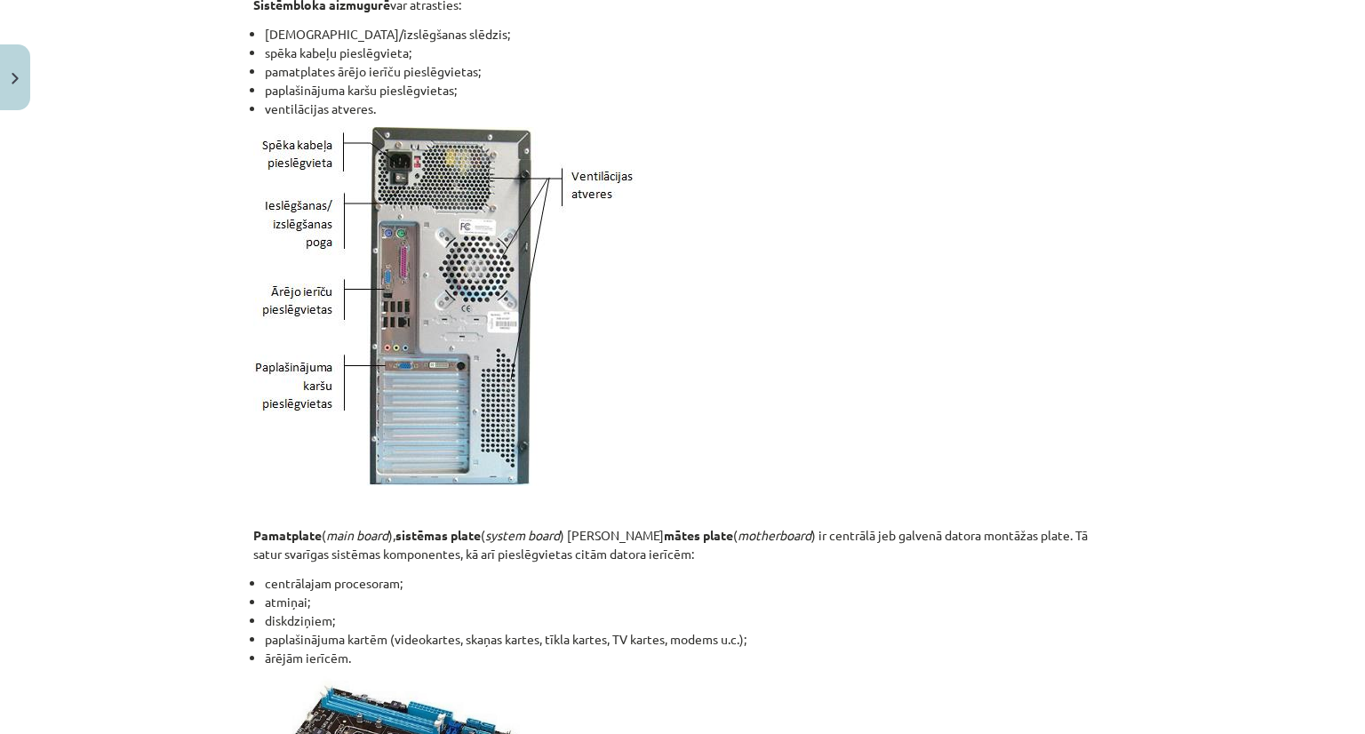
scroll to position [1822, 0]
